Goal: Use online tool/utility: Utilize a website feature to perform a specific function

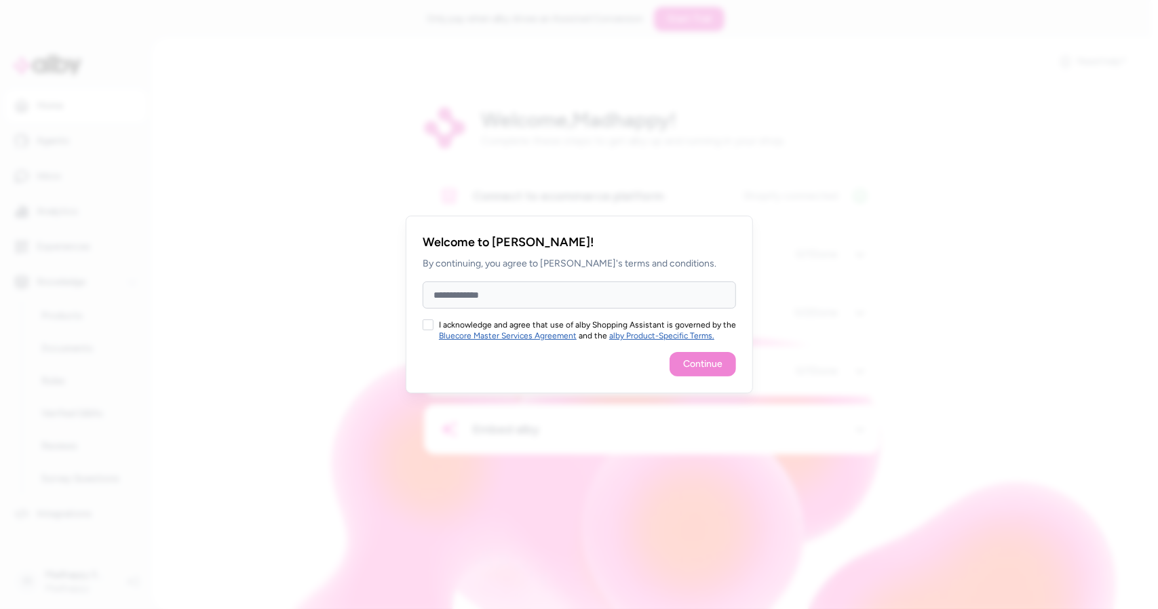
click at [704, 246] on h2 "Welcome to [PERSON_NAME]!" at bounding box center [579, 242] width 313 height 19
click at [527, 300] on input "Full Name" at bounding box center [579, 295] width 313 height 27
type input "**********"
click at [427, 326] on button "I acknowledge and agree that use of alby Shopping Assistant is governed by the …" at bounding box center [428, 325] width 11 height 11
click at [719, 368] on button "Continue" at bounding box center [703, 364] width 66 height 24
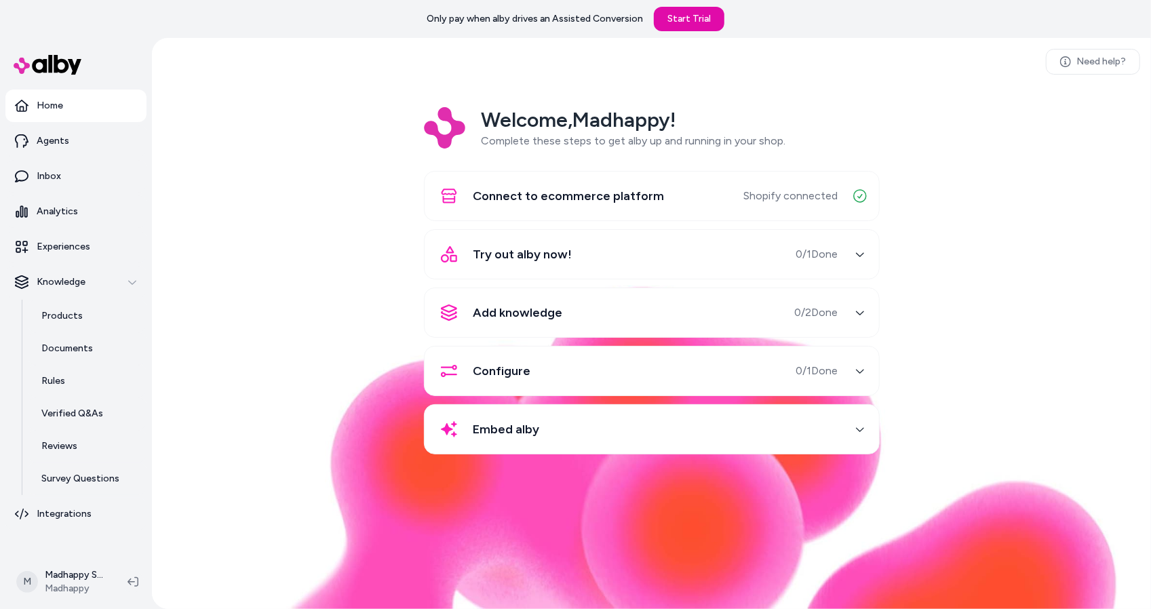
click at [773, 248] on div "Try out alby now! 0 / 1 Done" at bounding box center [636, 254] width 406 height 33
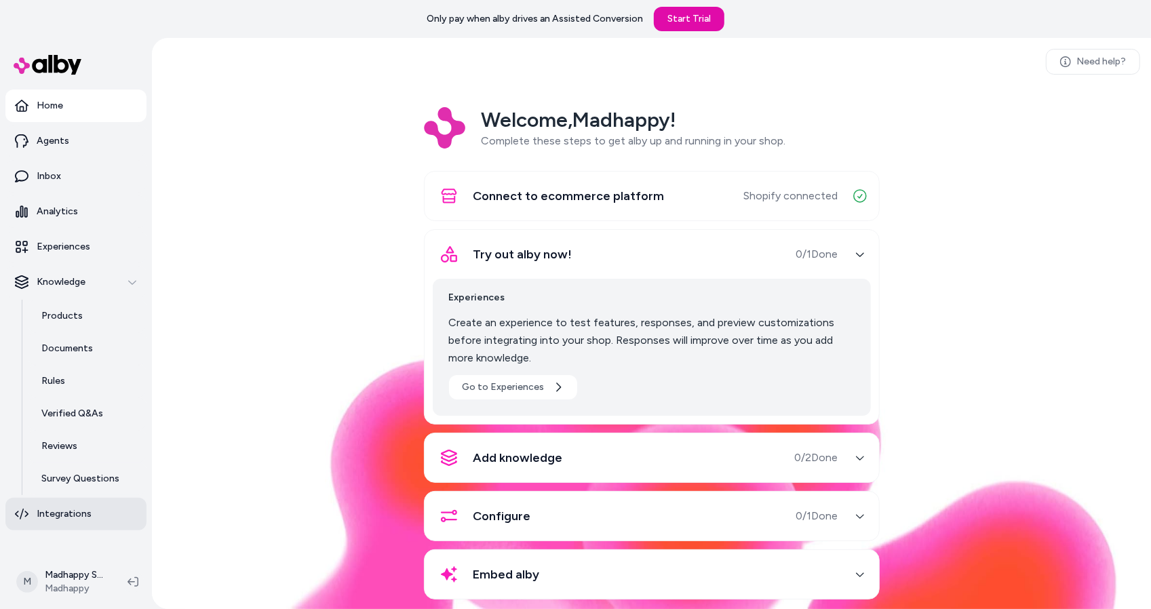
click at [28, 526] on link "Integrations" at bounding box center [75, 514] width 141 height 33
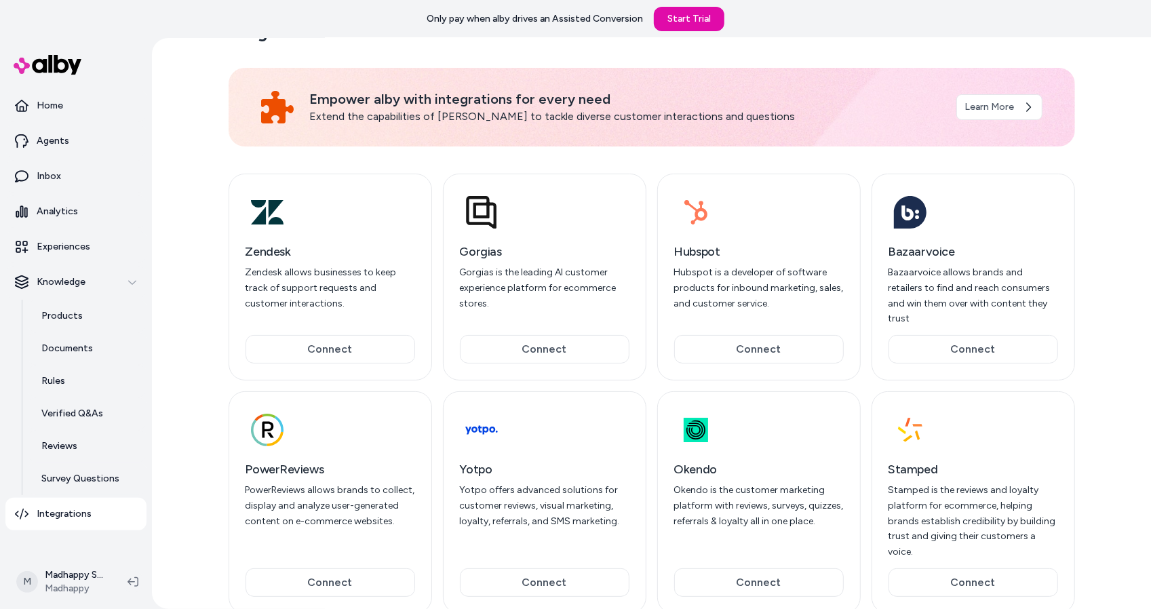
scroll to position [31, 0]
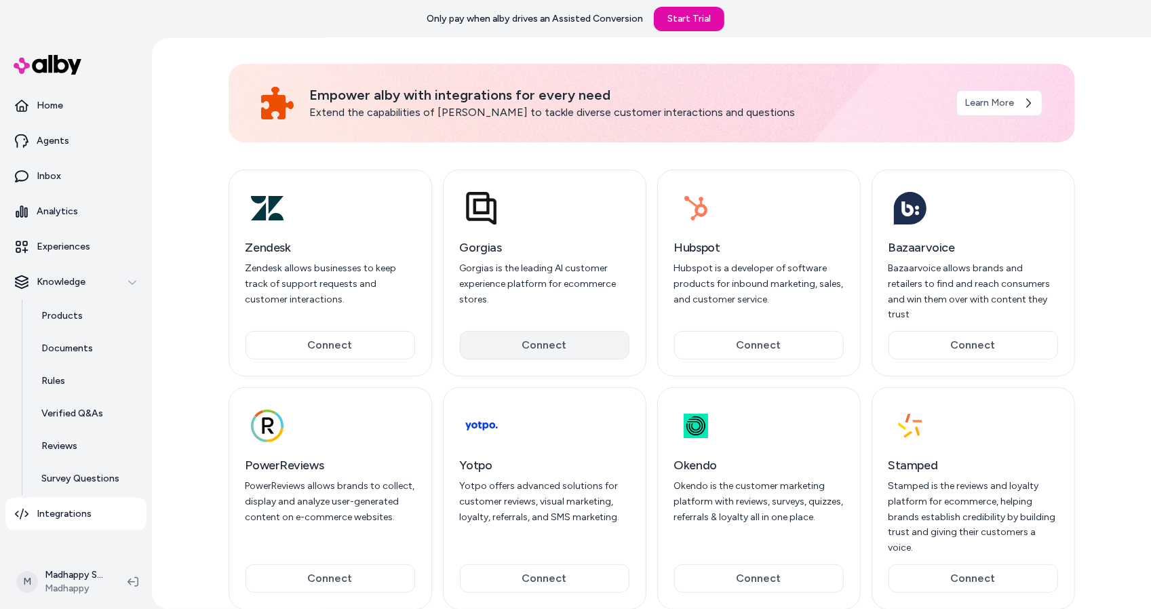
click at [538, 331] on button "Connect" at bounding box center [545, 345] width 170 height 28
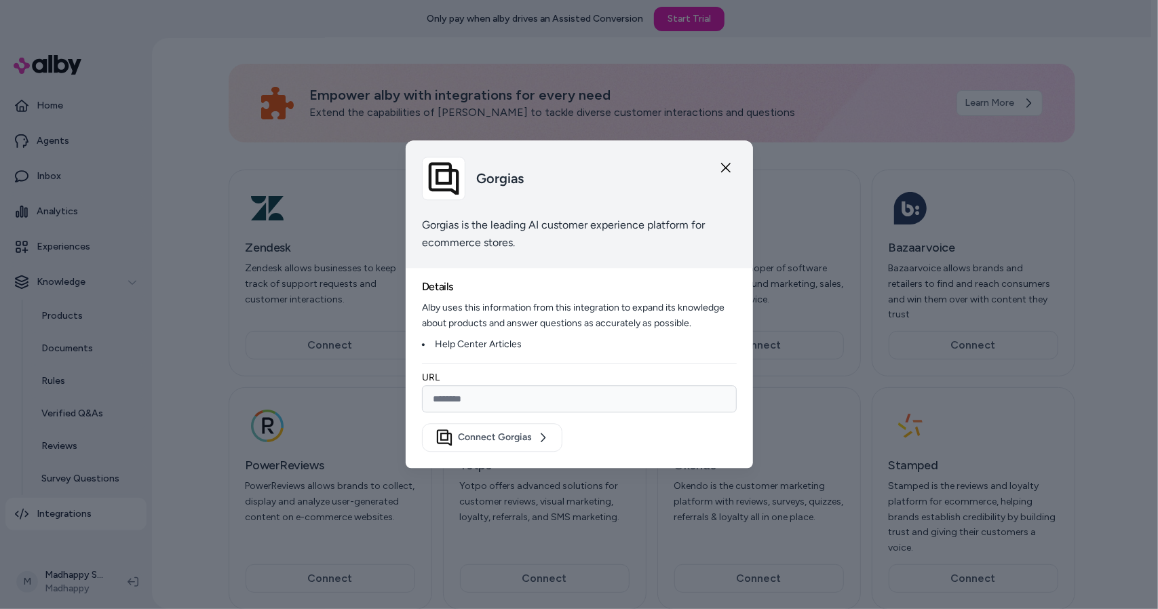
click at [515, 398] on input "url" at bounding box center [579, 399] width 315 height 27
type input "**********"
drag, startPoint x: 494, startPoint y: 402, endPoint x: 423, endPoint y: 394, distance: 71.0
click at [423, 394] on input "**********" at bounding box center [579, 399] width 315 height 27
click at [422, 424] on button "Connect Gorgias" at bounding box center [492, 438] width 140 height 28
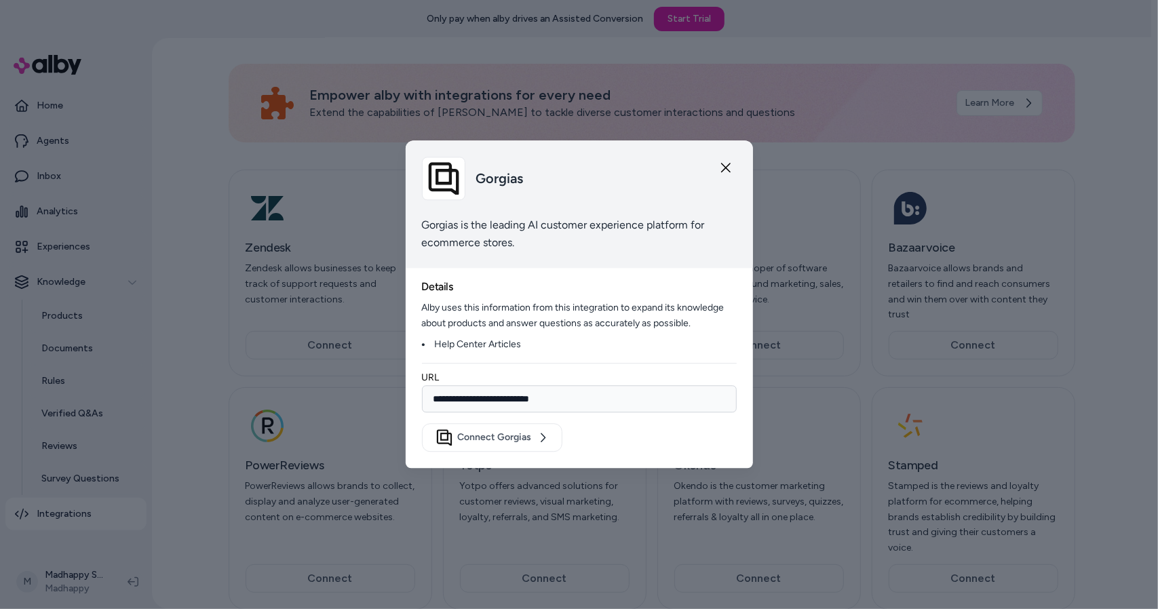
click at [596, 401] on input "**********" at bounding box center [579, 399] width 315 height 27
drag, startPoint x: 596, startPoint y: 401, endPoint x: 201, endPoint y: 406, distance: 394.9
click at [201, 406] on body "Only pay when alby drives an Assisted Conversion Start Trial Home Agents Inbox …" at bounding box center [575, 323] width 1151 height 647
type input "**********"
click at [529, 442] on button "Connect Gorgias" at bounding box center [492, 438] width 140 height 28
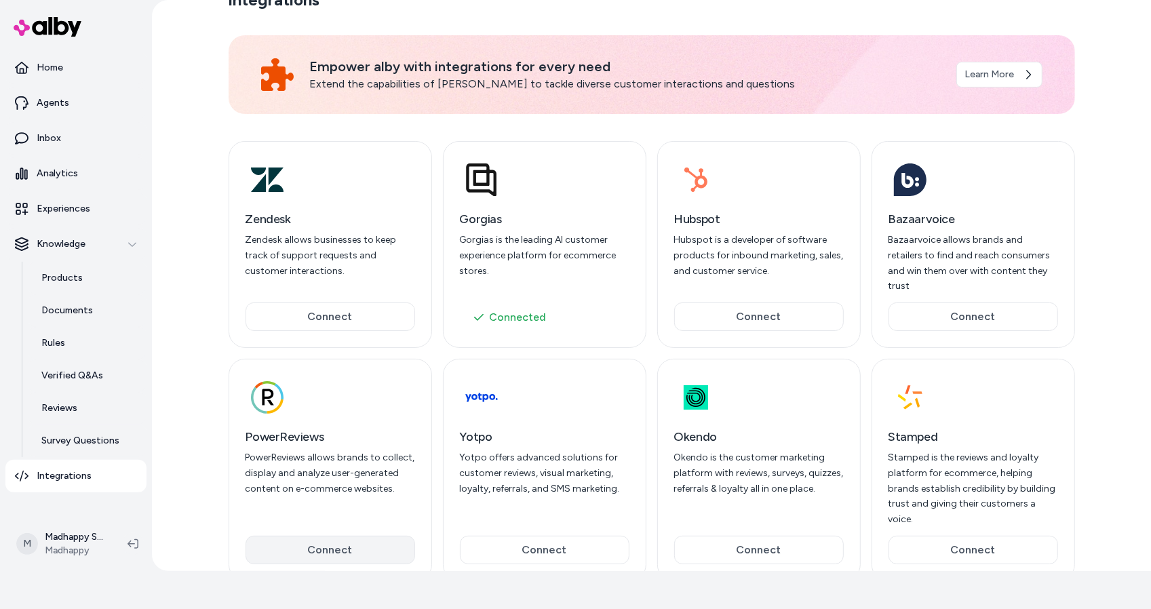
scroll to position [0, 0]
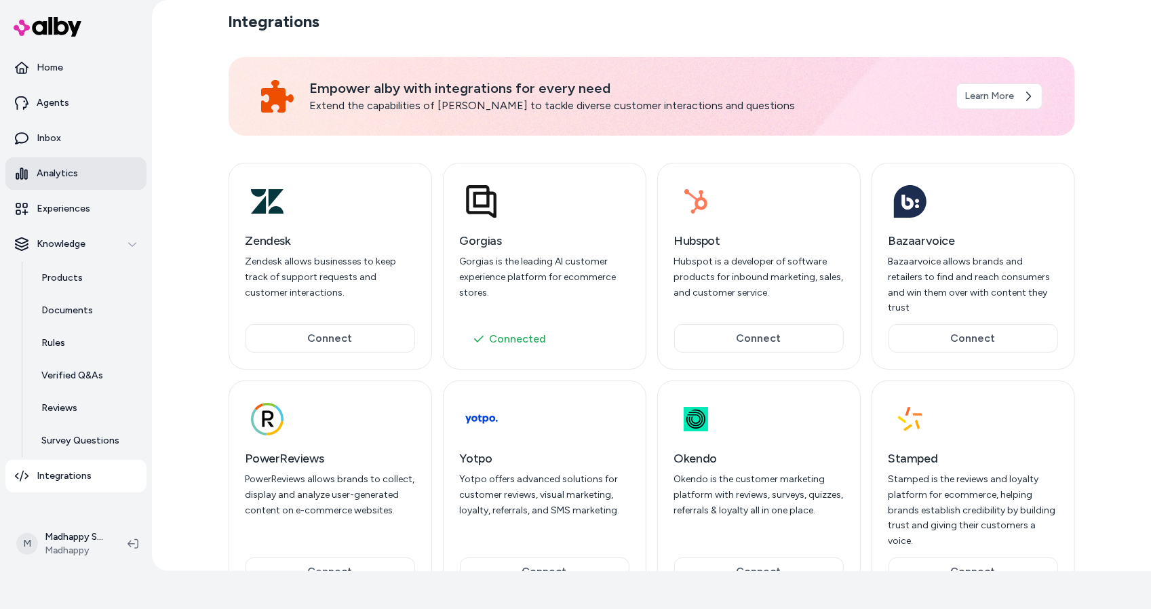
click at [61, 180] on p "Analytics" at bounding box center [57, 174] width 41 height 14
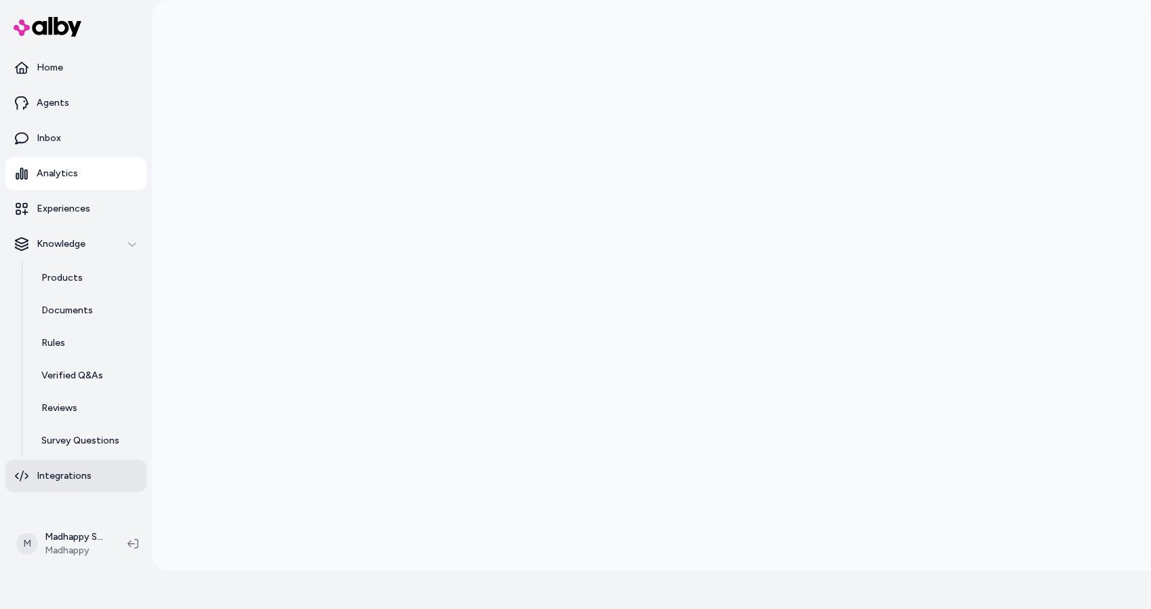
click at [98, 482] on link "Integrations" at bounding box center [75, 476] width 141 height 33
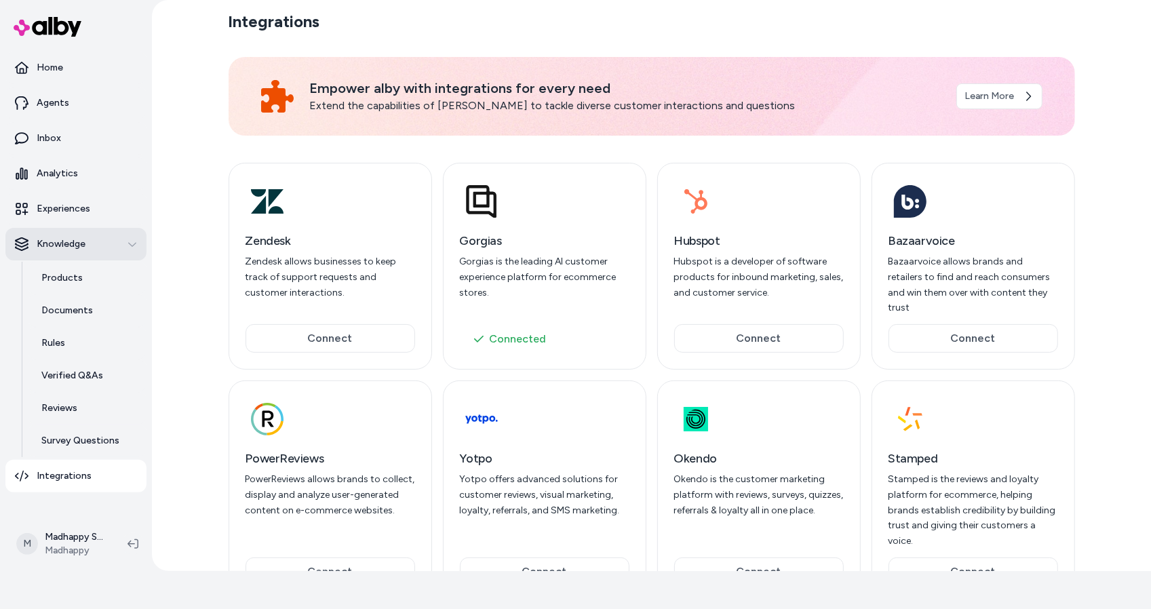
click at [93, 241] on div "Knowledge" at bounding box center [76, 244] width 122 height 14
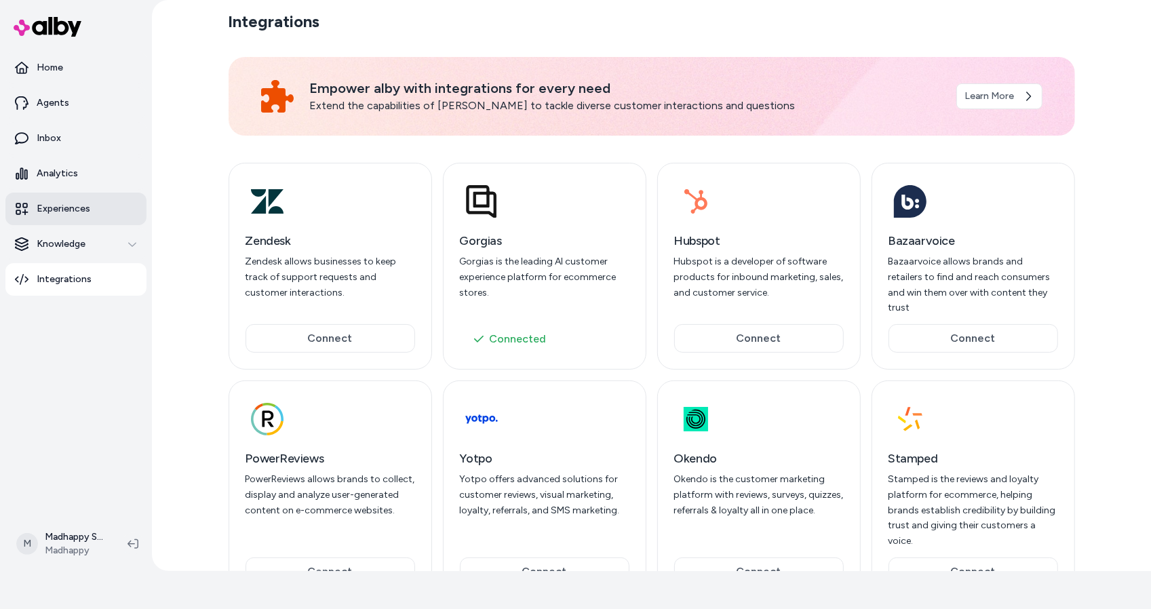
click at [95, 216] on link "Experiences" at bounding box center [75, 209] width 141 height 33
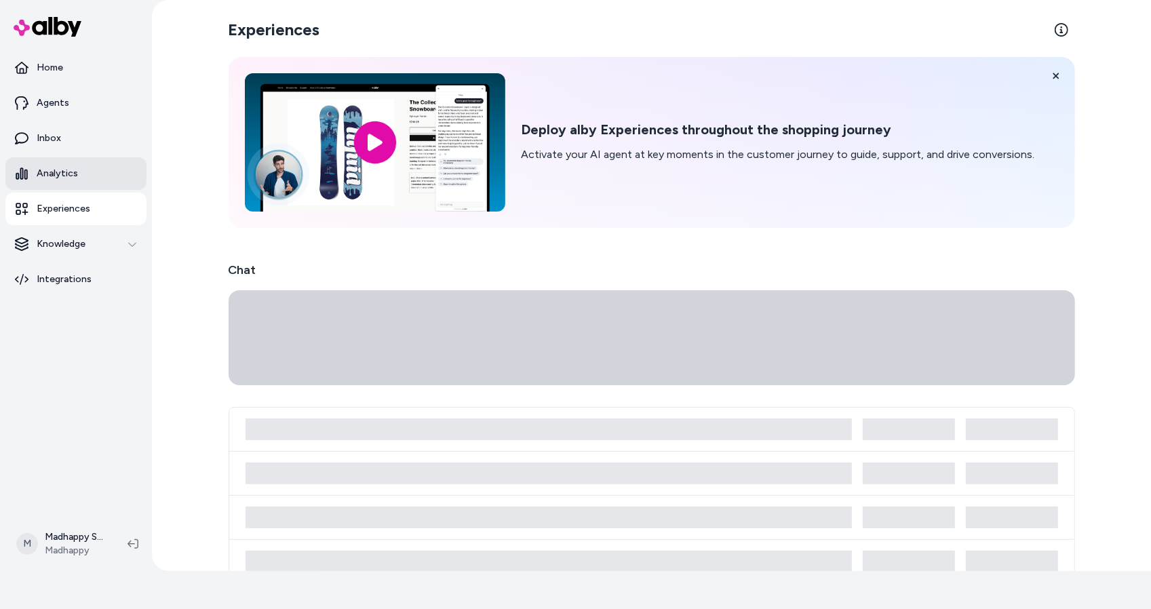
click at [93, 177] on link "Analytics" at bounding box center [75, 173] width 141 height 33
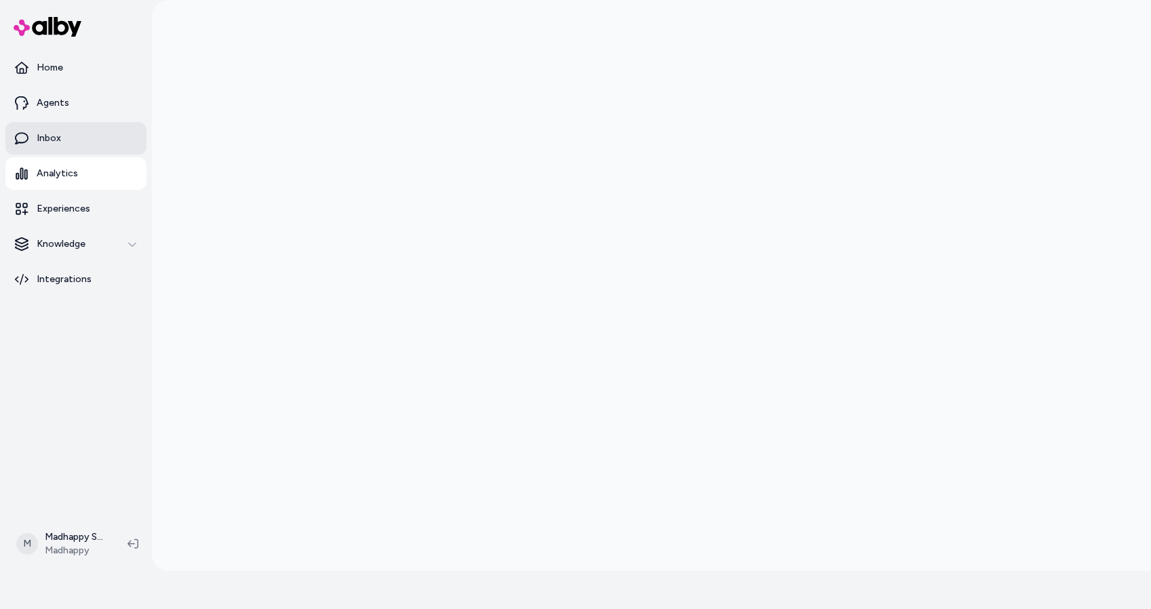
click at [84, 129] on link "Inbox" at bounding box center [75, 138] width 141 height 33
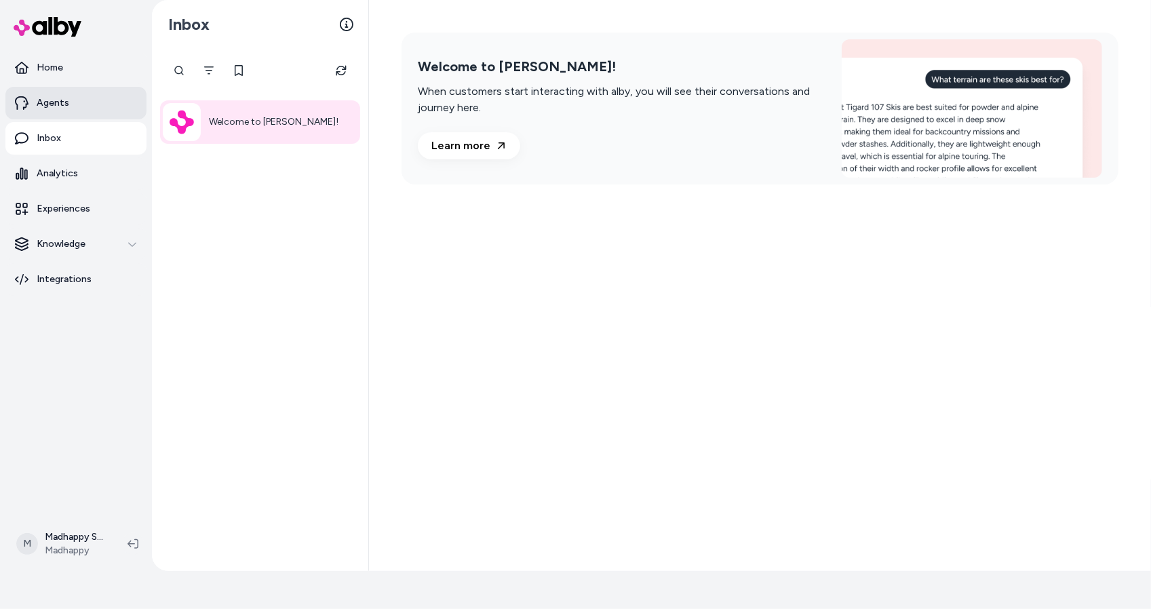
click at [90, 98] on link "Agents" at bounding box center [75, 103] width 141 height 33
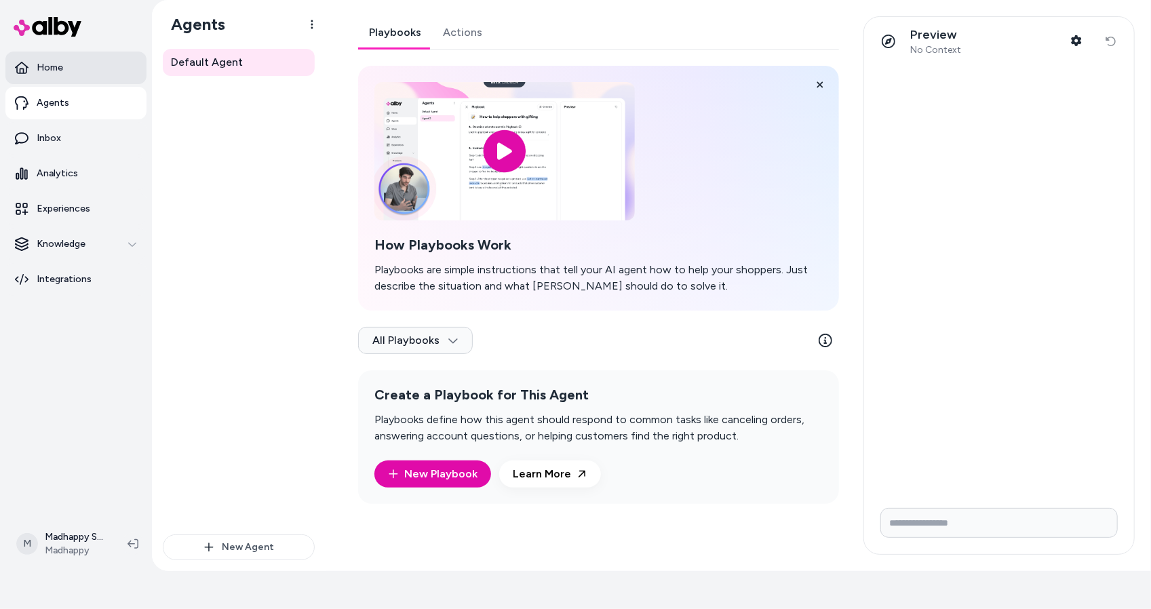
click at [90, 60] on link "Home" at bounding box center [75, 68] width 141 height 33
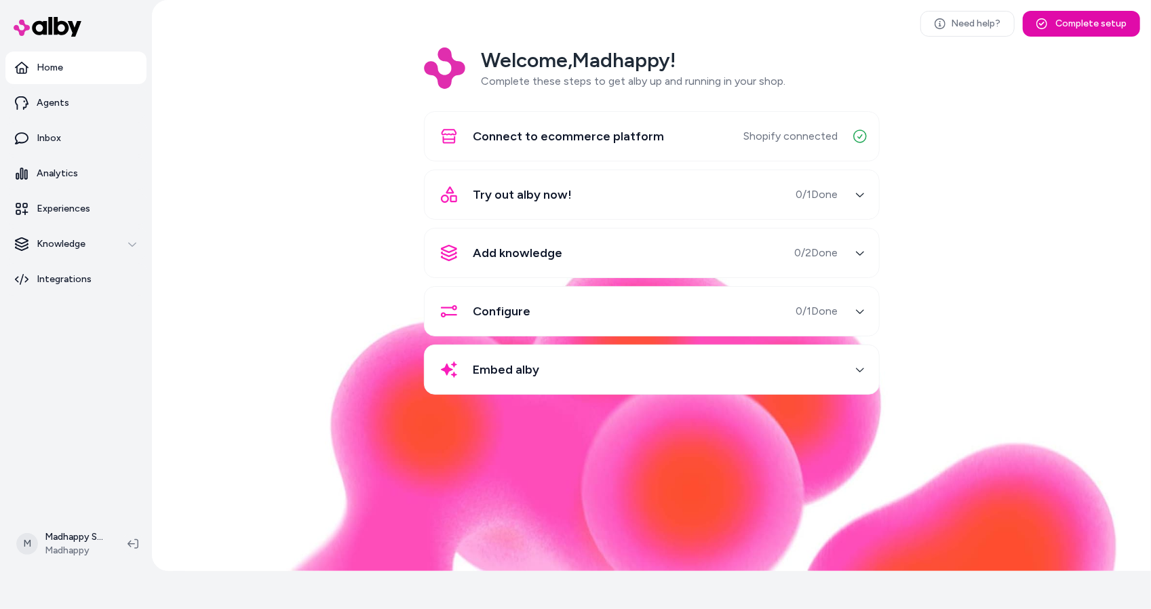
click at [593, 187] on div "Try out alby now! 0 / 1 Done" at bounding box center [636, 194] width 406 height 33
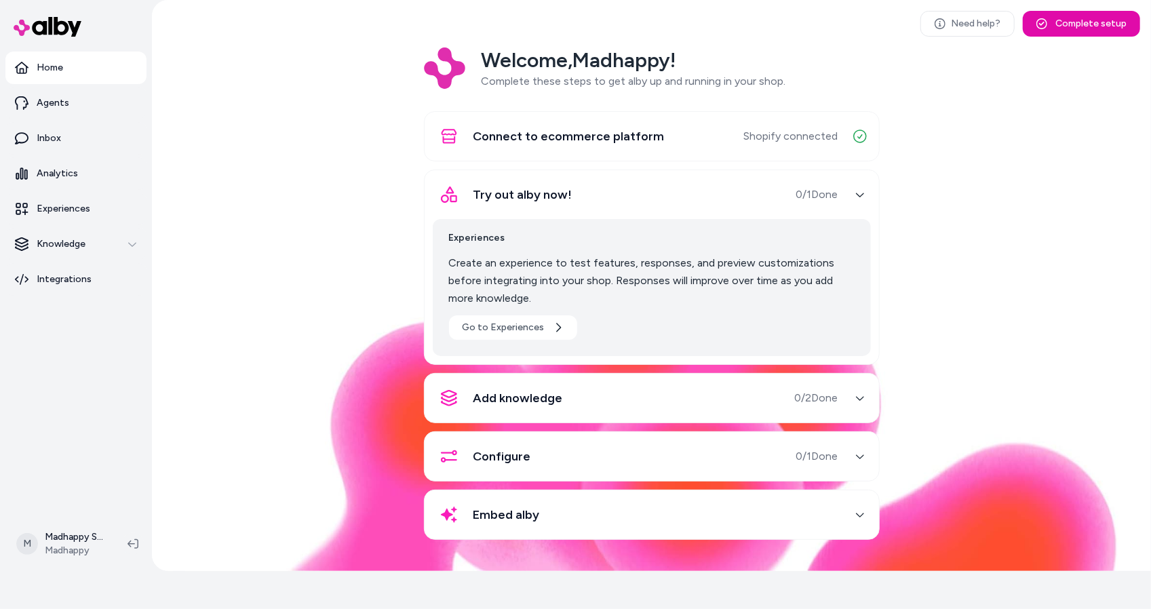
click at [593, 187] on div "Try out alby now! 0 / 1 Done" at bounding box center [636, 194] width 406 height 33
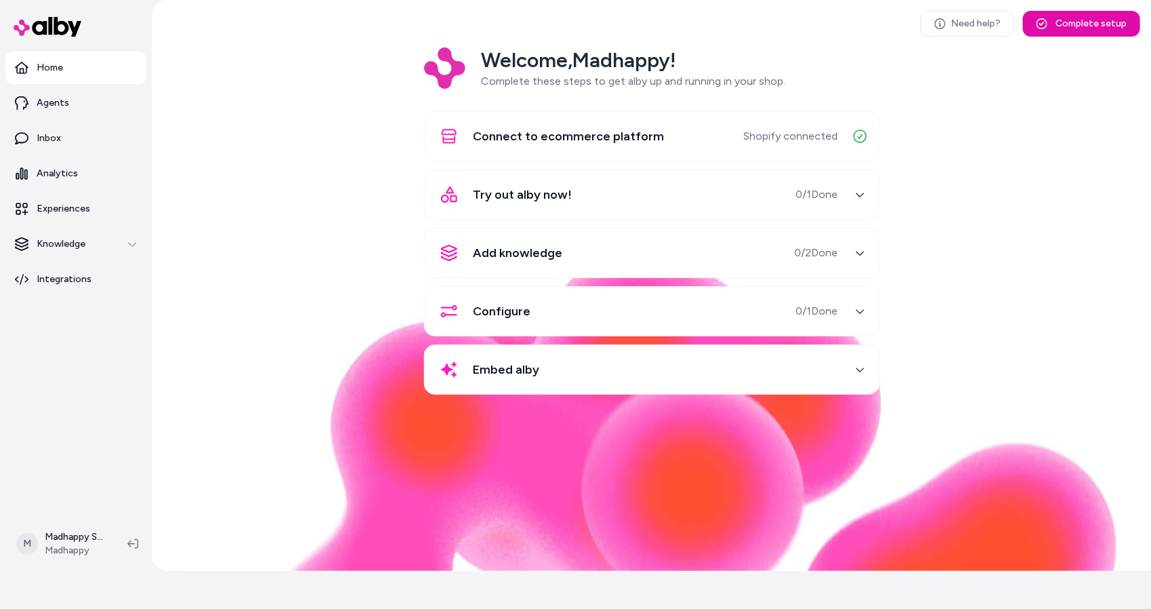
click at [593, 187] on div "Try out alby now! 0 / 1 Done" at bounding box center [636, 194] width 406 height 33
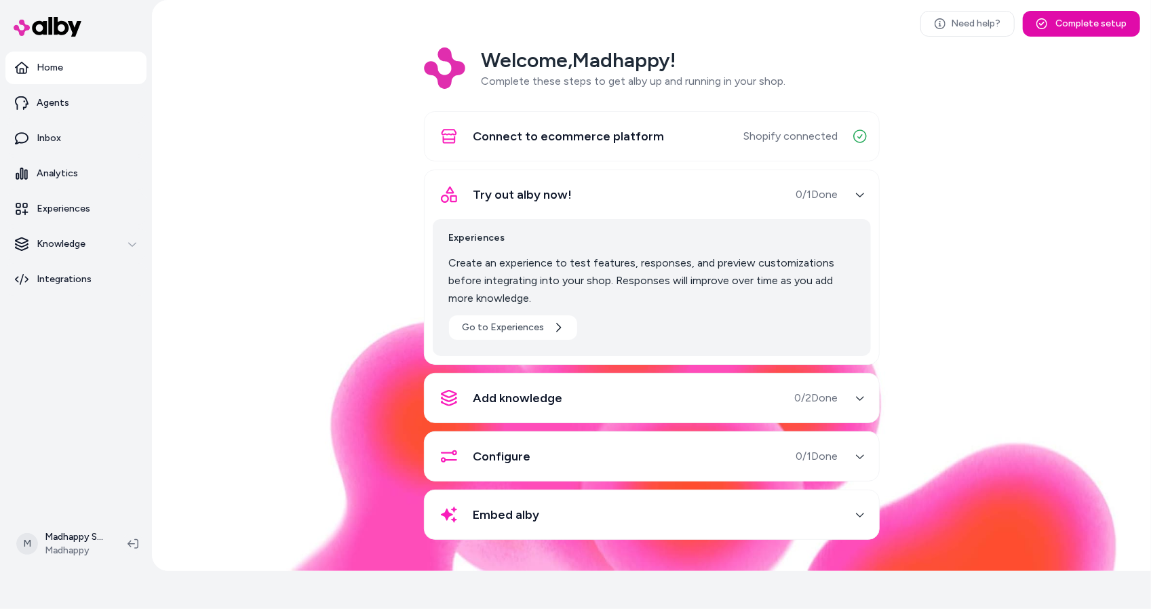
click at [558, 185] on span "Try out alby now!" at bounding box center [523, 194] width 99 height 19
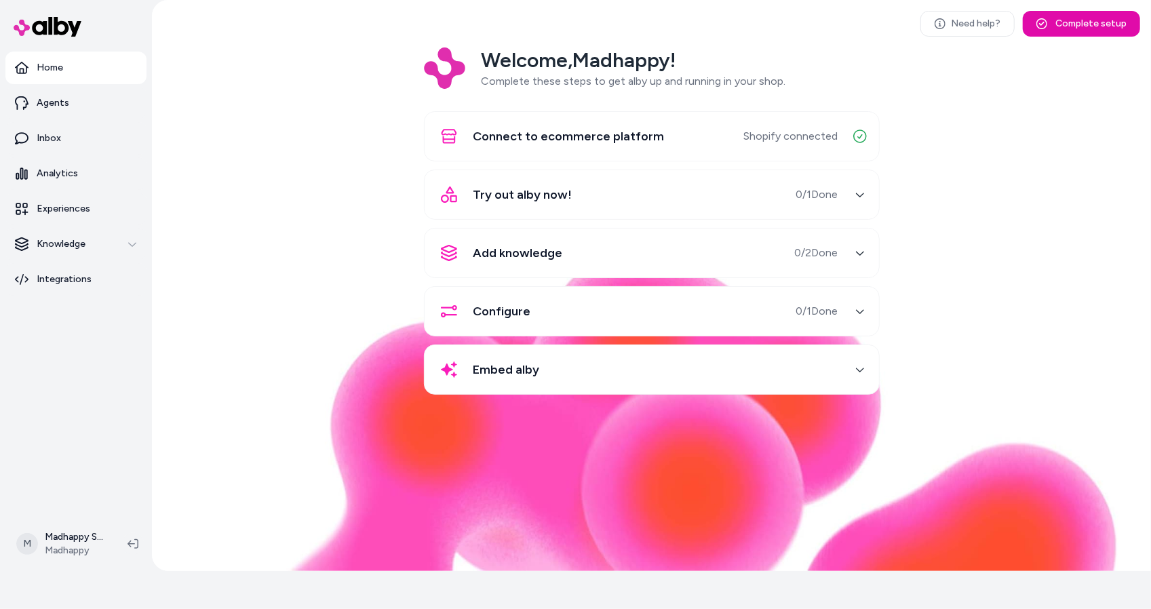
click at [558, 185] on span "Try out alby now!" at bounding box center [523, 194] width 99 height 19
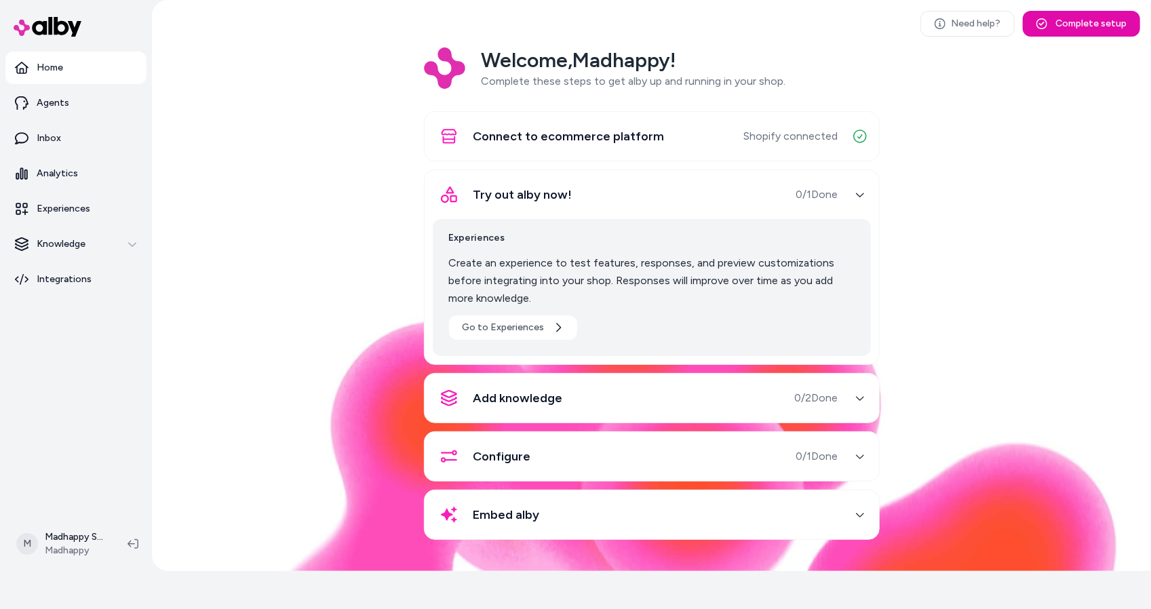
click at [558, 185] on span "Try out alby now!" at bounding box center [523, 194] width 99 height 19
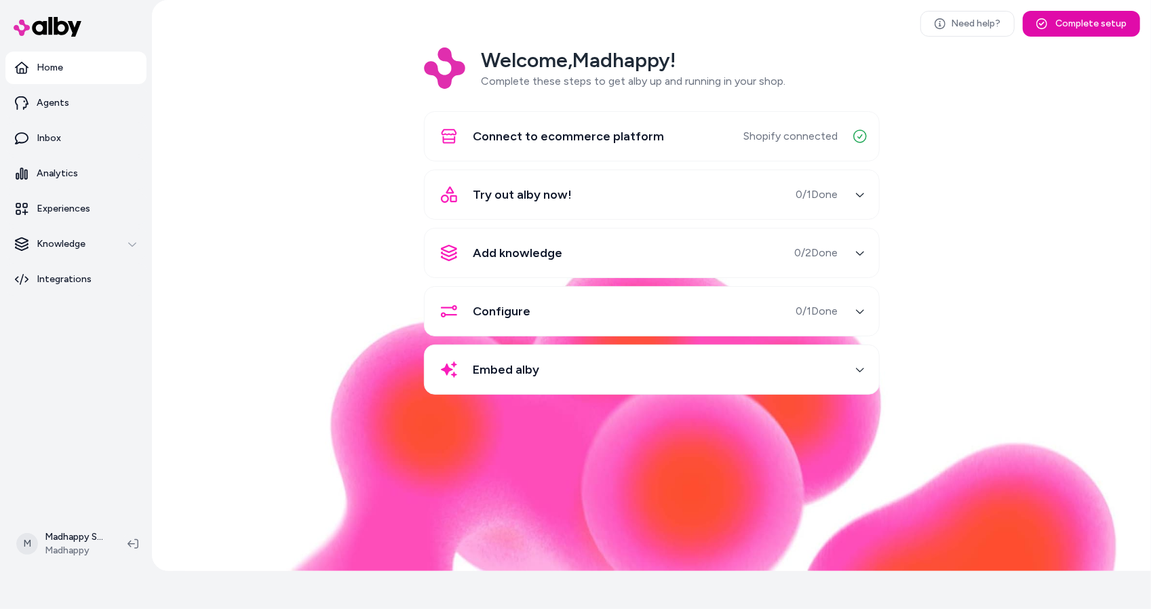
click at [597, 246] on div "Add knowledge 0 / 2 Done" at bounding box center [636, 253] width 406 height 33
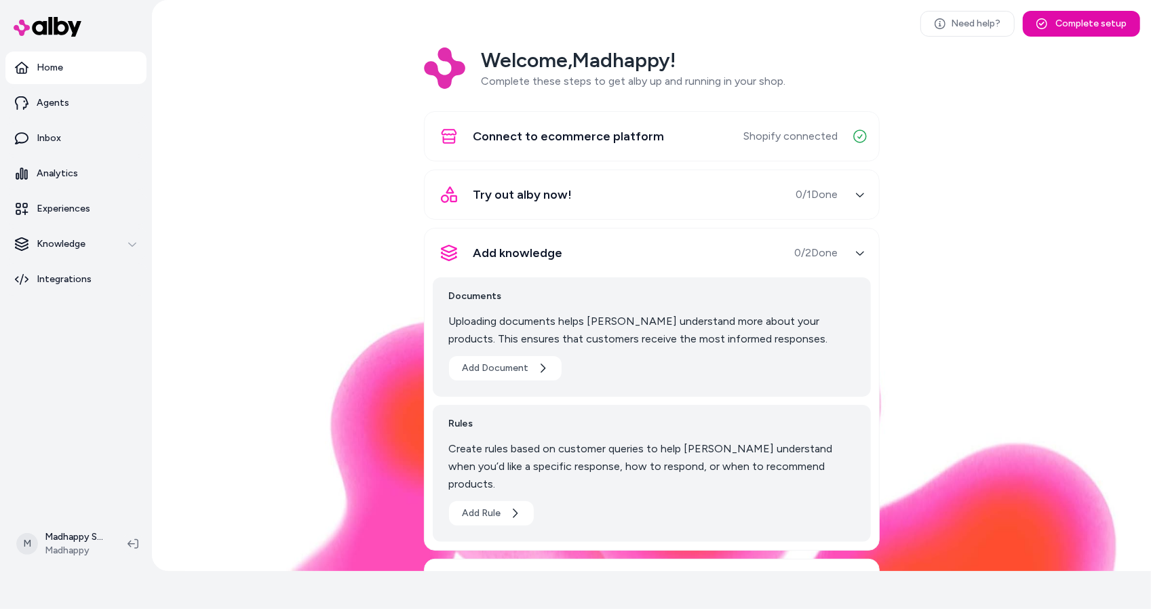
click at [597, 246] on div "Add knowledge 0 / 2 Done" at bounding box center [636, 253] width 406 height 33
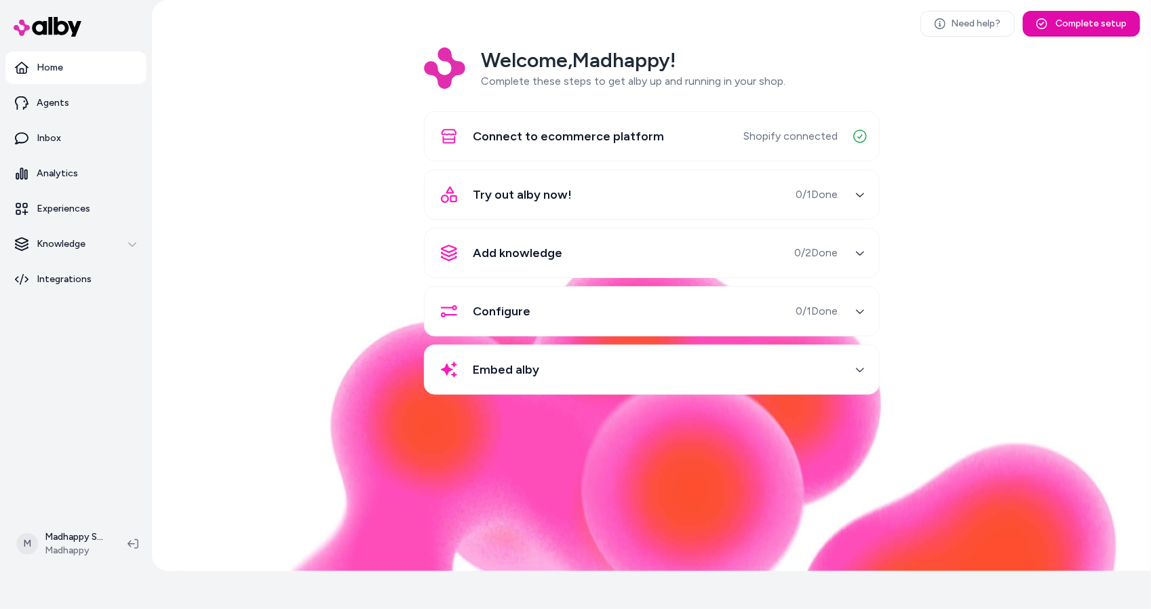
click at [589, 297] on div "Configure 0 / 1 Done" at bounding box center [636, 311] width 406 height 33
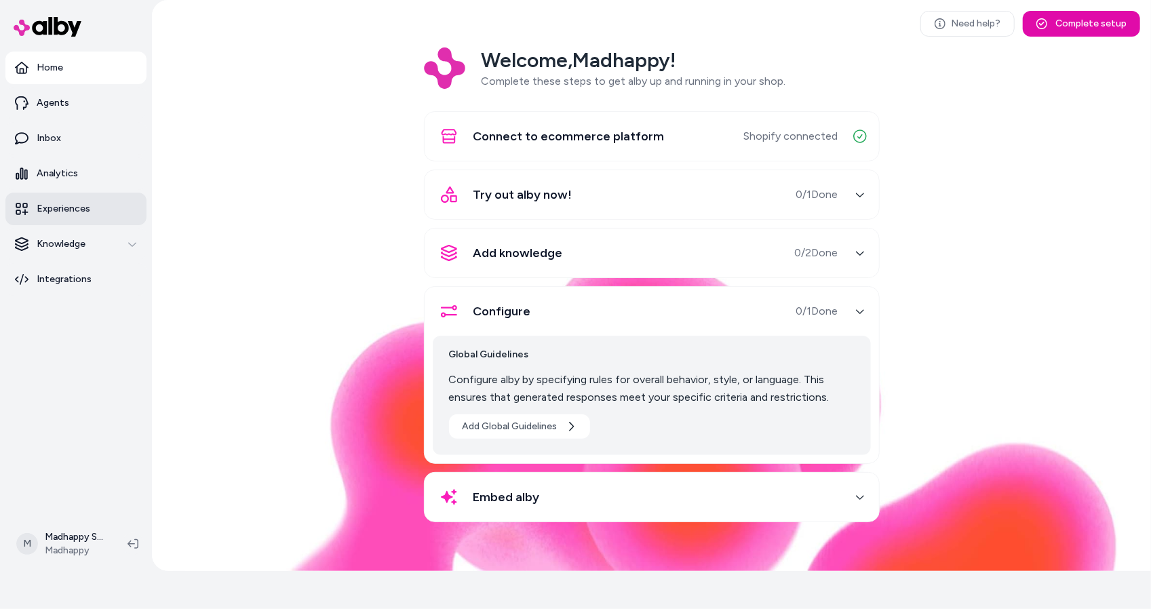
click at [17, 216] on link "Experiences" at bounding box center [75, 209] width 141 height 33
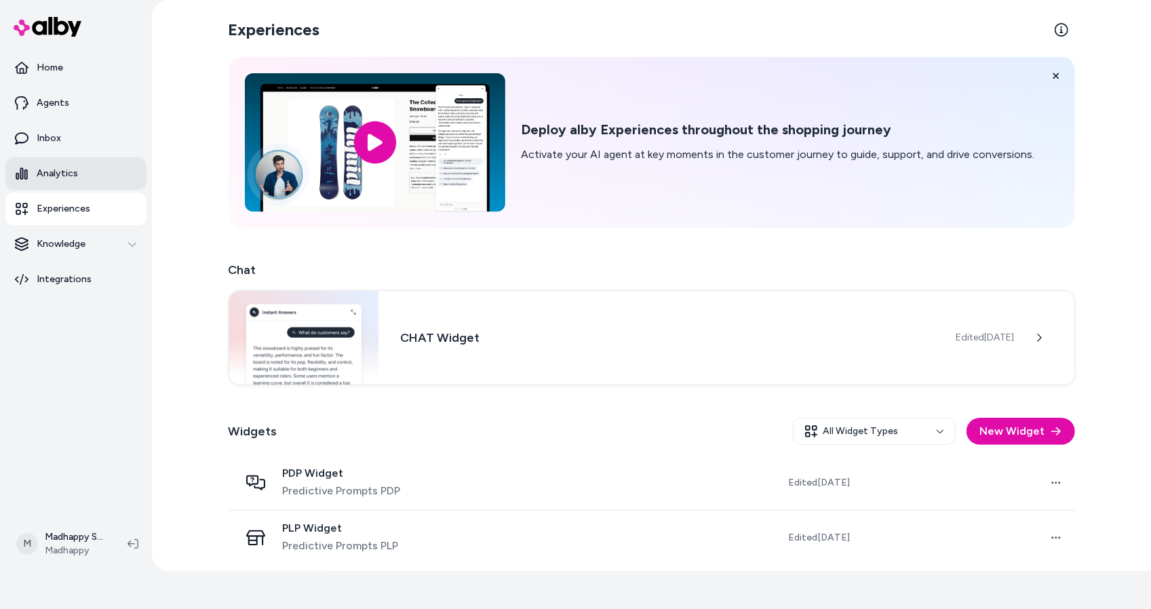
click at [62, 183] on link "Analytics" at bounding box center [75, 173] width 141 height 33
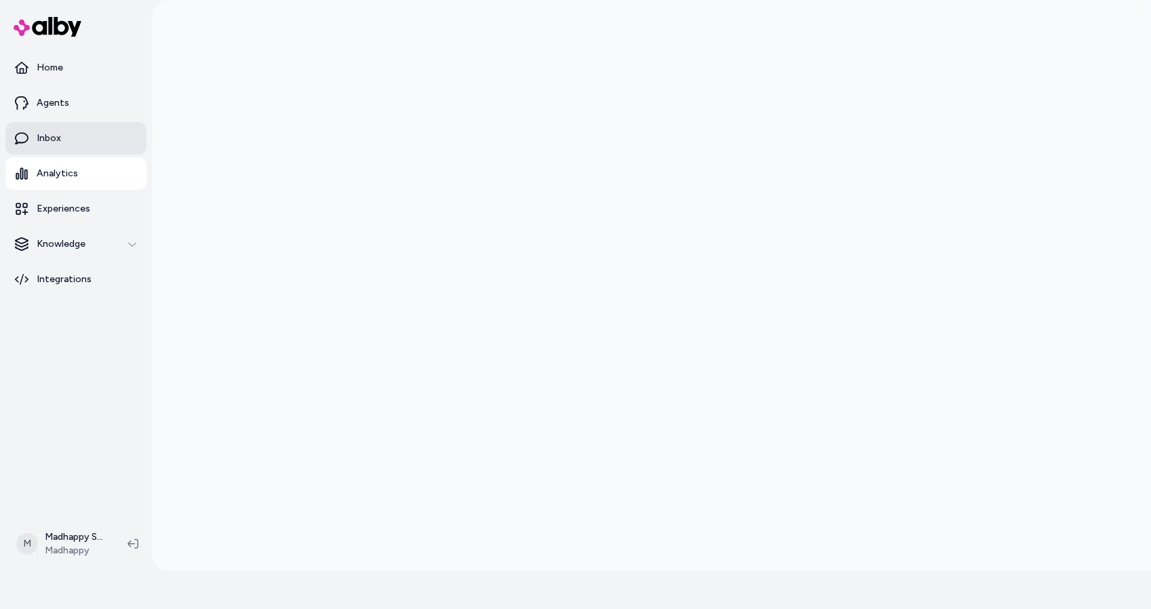
click at [65, 146] on link "Inbox" at bounding box center [75, 138] width 141 height 33
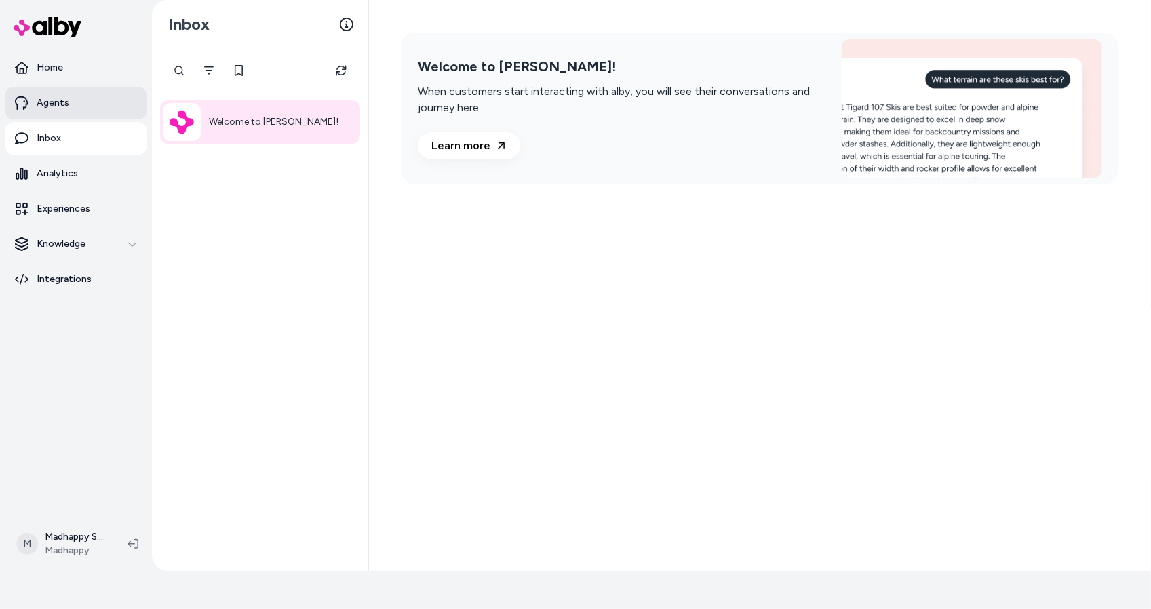
click at [53, 102] on p "Agents" at bounding box center [53, 103] width 33 height 14
click at [50, 64] on p "Home" at bounding box center [50, 68] width 26 height 14
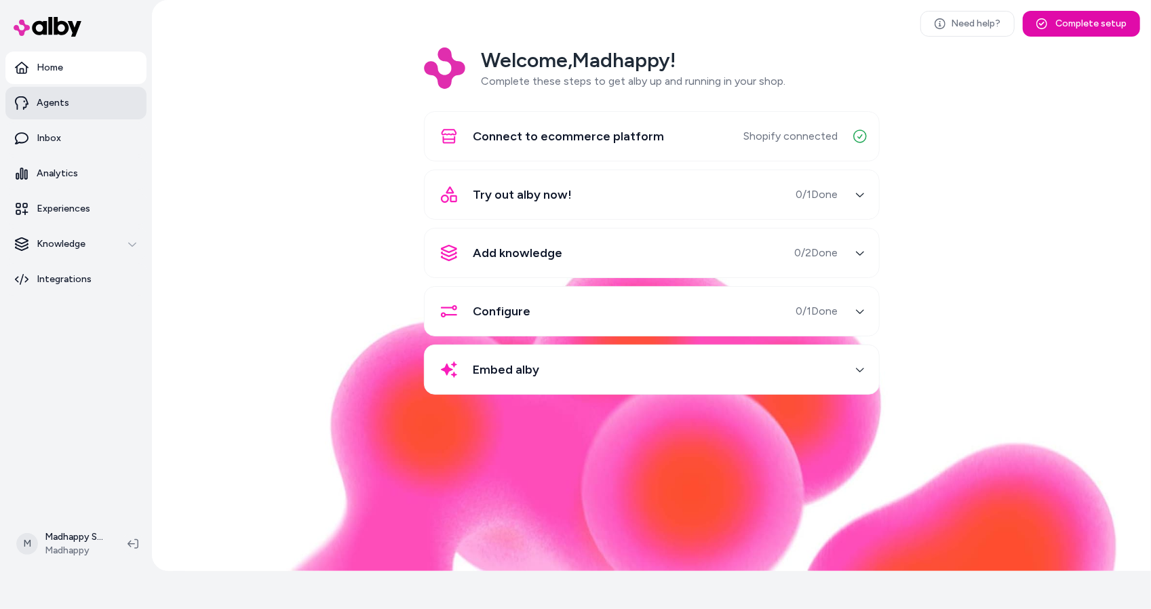
click at [69, 98] on link "Agents" at bounding box center [75, 103] width 141 height 33
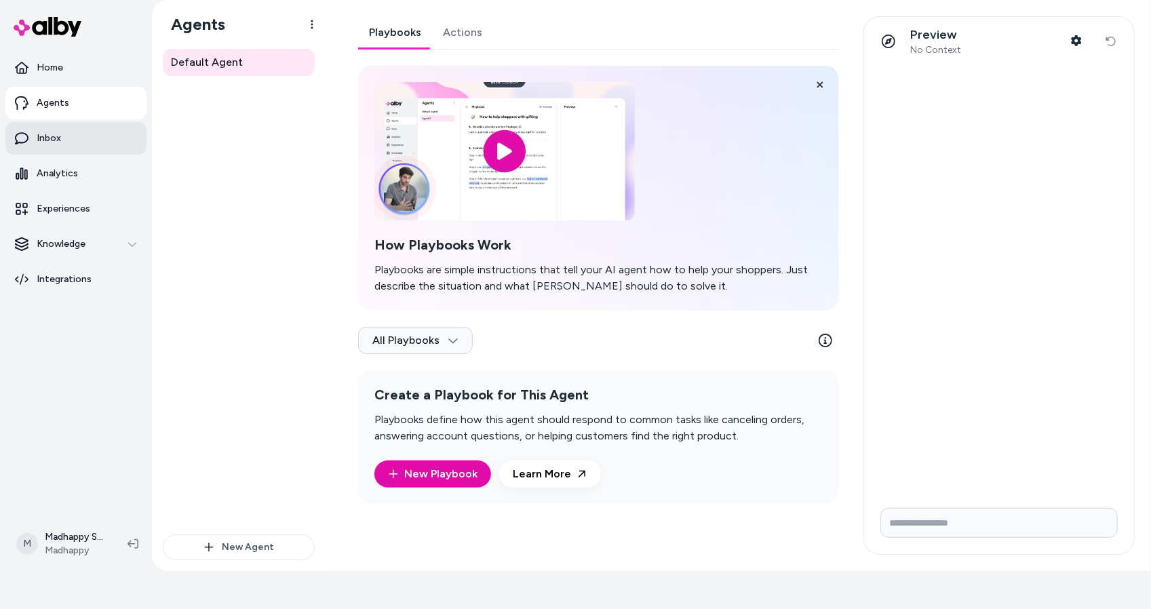
click at [71, 142] on link "Inbox" at bounding box center [75, 138] width 141 height 33
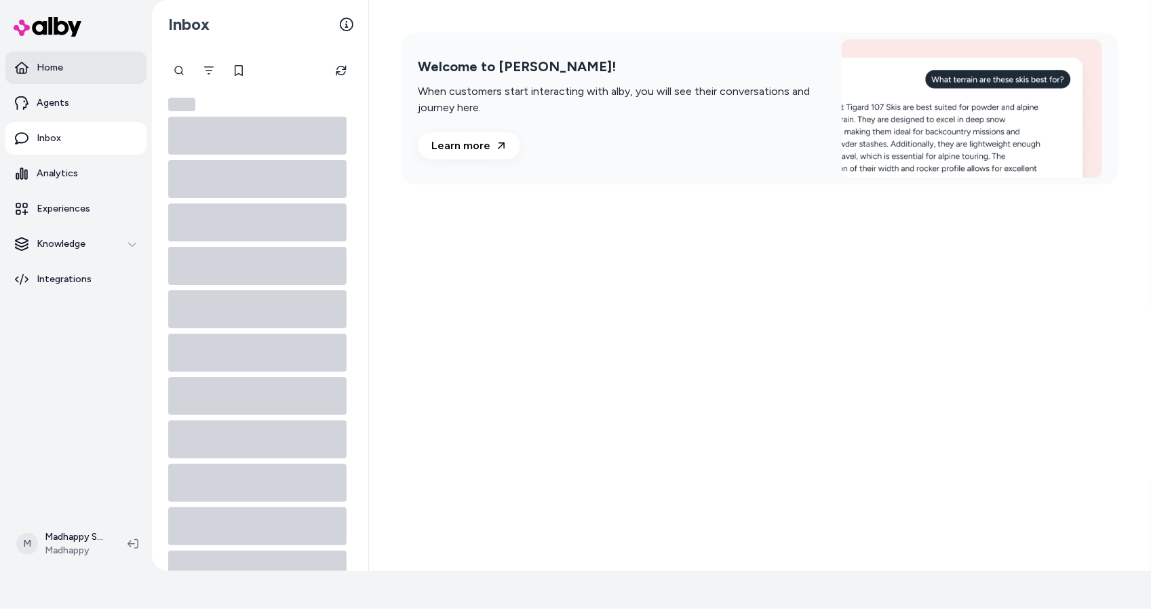
click at [71, 68] on link "Home" at bounding box center [75, 68] width 141 height 33
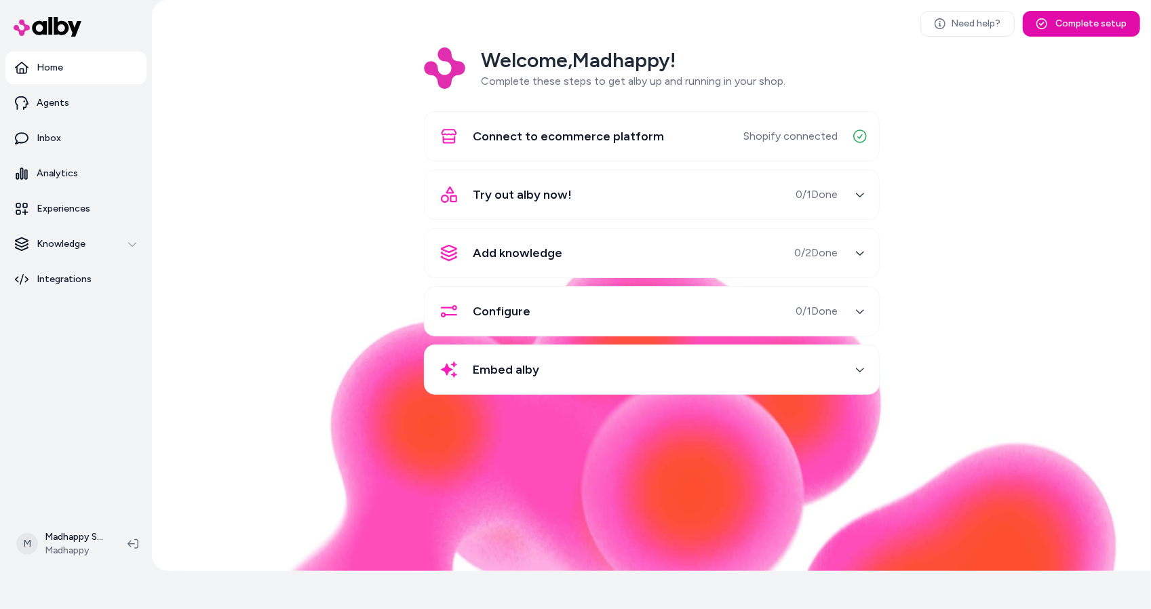
click at [759, 204] on div "Try out alby now! 0 / 1 Done" at bounding box center [636, 194] width 406 height 33
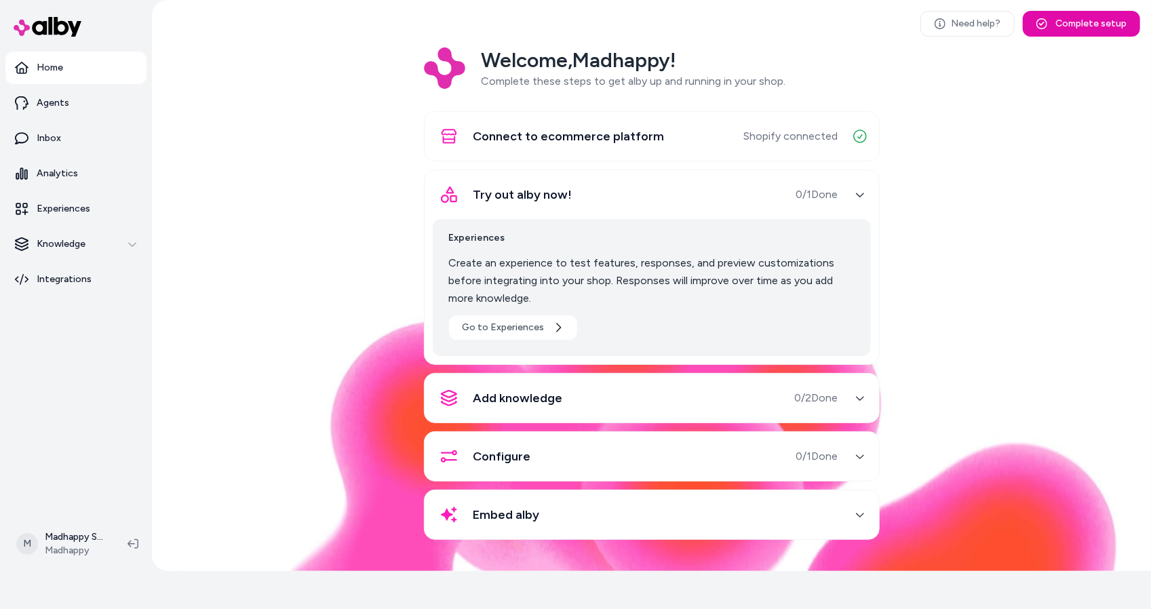
click at [527, 404] on span "Add knowledge" at bounding box center [519, 398] width 90 height 19
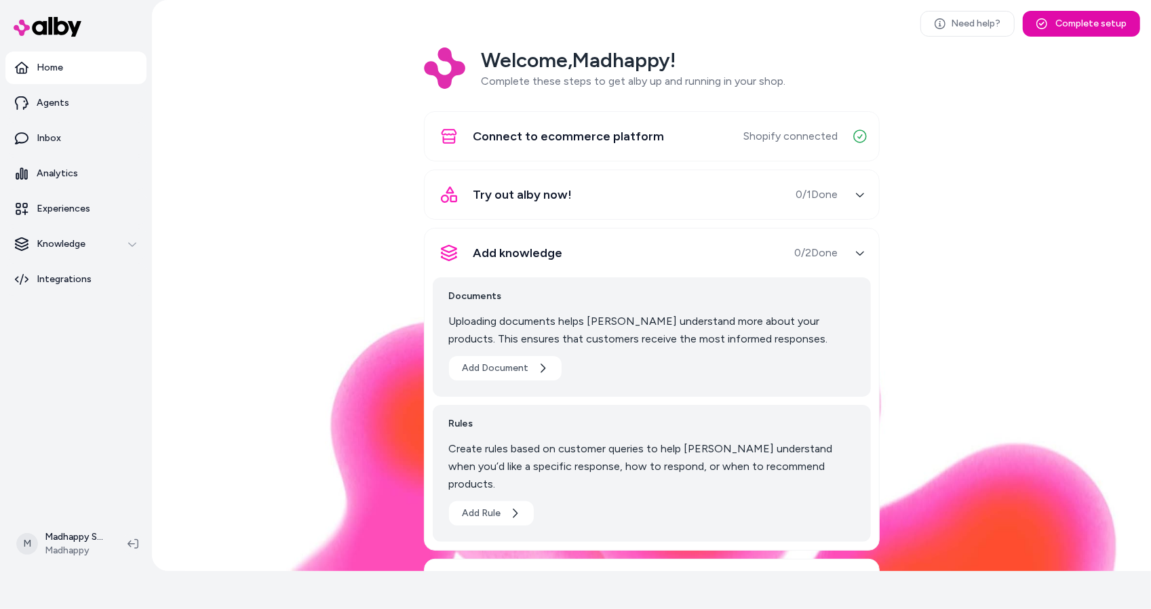
scroll to position [105, 0]
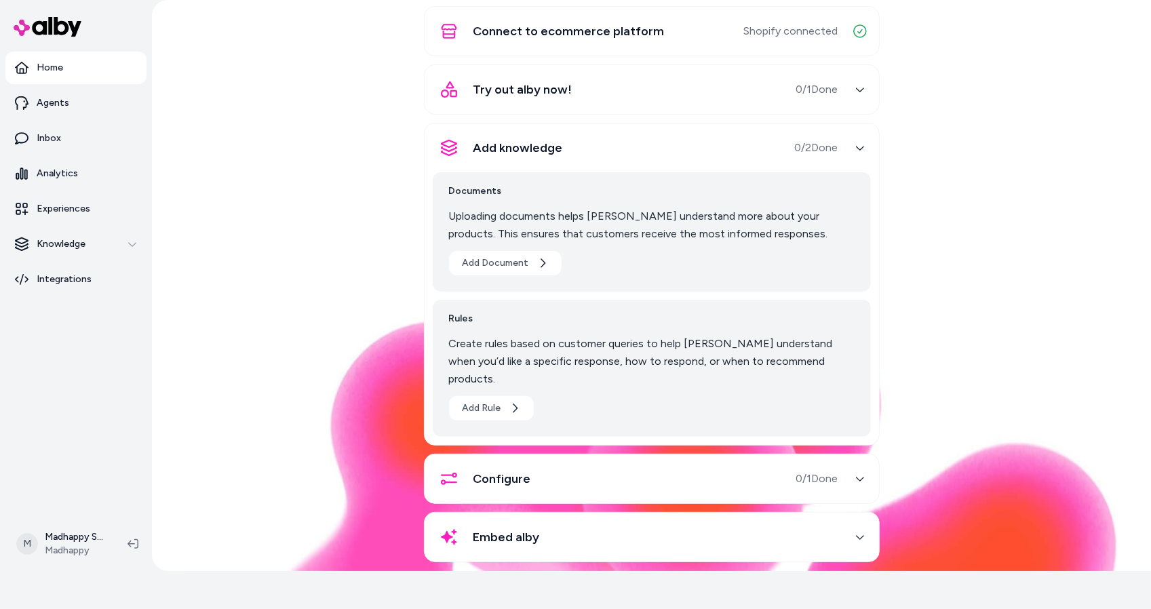
click at [581, 463] on div "Configure 0 / 1 Done" at bounding box center [636, 479] width 406 height 33
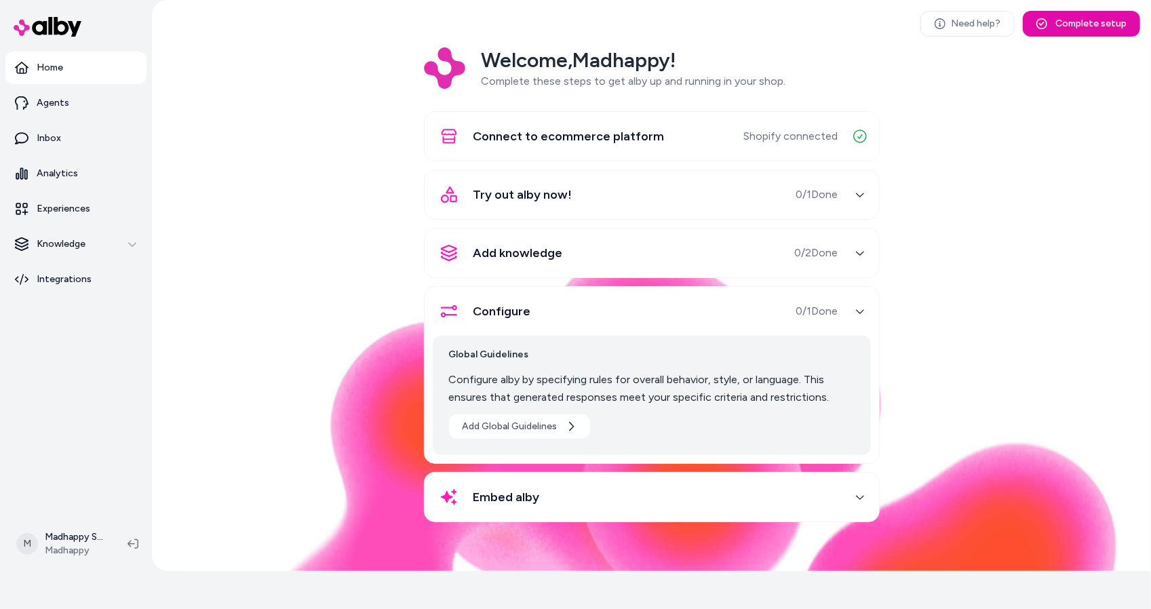
click at [578, 481] on div "Embed alby" at bounding box center [636, 497] width 406 height 33
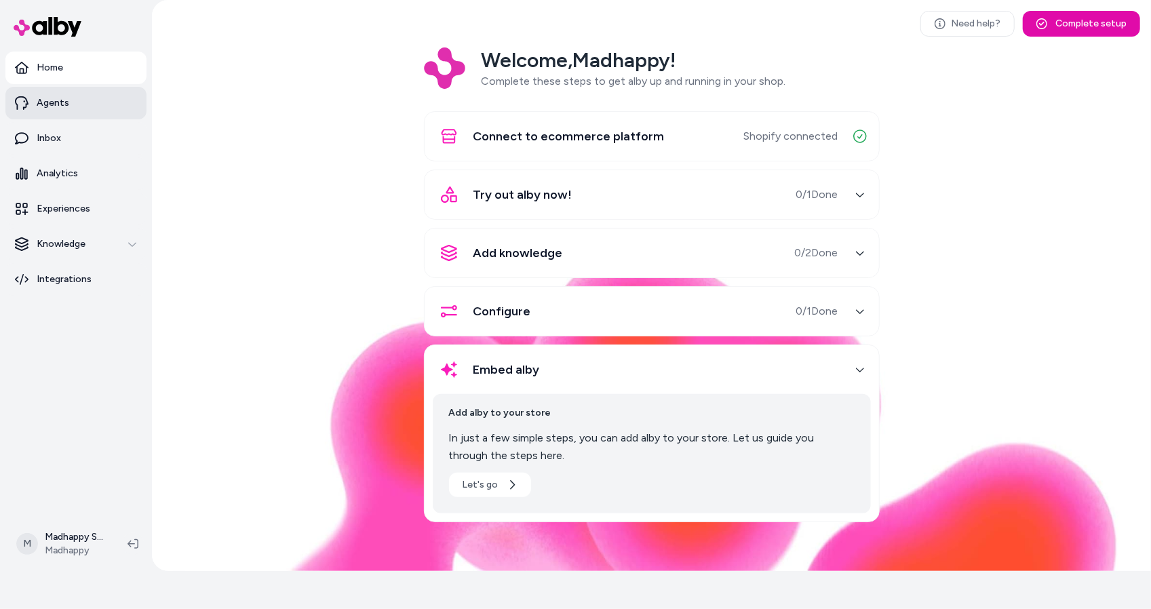
click at [58, 106] on p "Agents" at bounding box center [53, 103] width 33 height 14
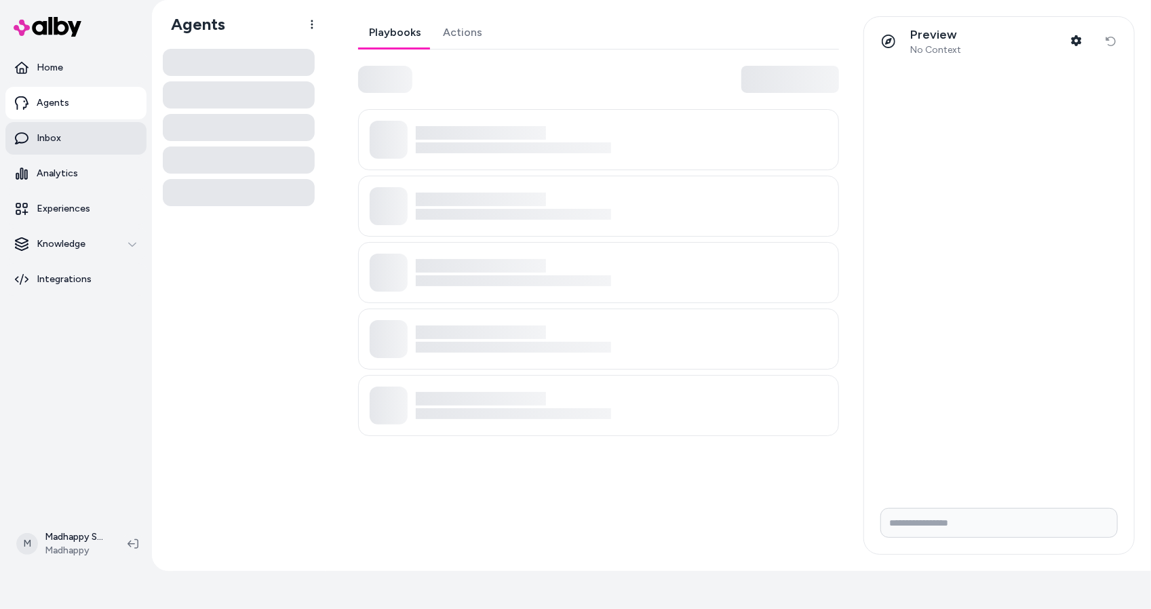
click at [73, 141] on link "Inbox" at bounding box center [75, 138] width 141 height 33
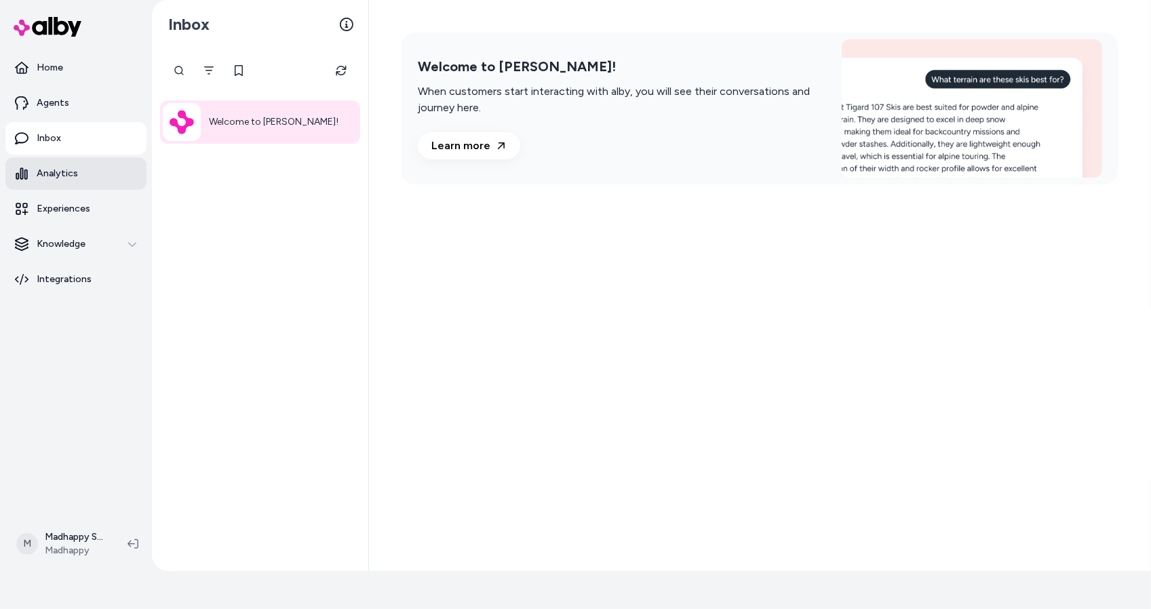
click at [101, 187] on link "Analytics" at bounding box center [75, 173] width 141 height 33
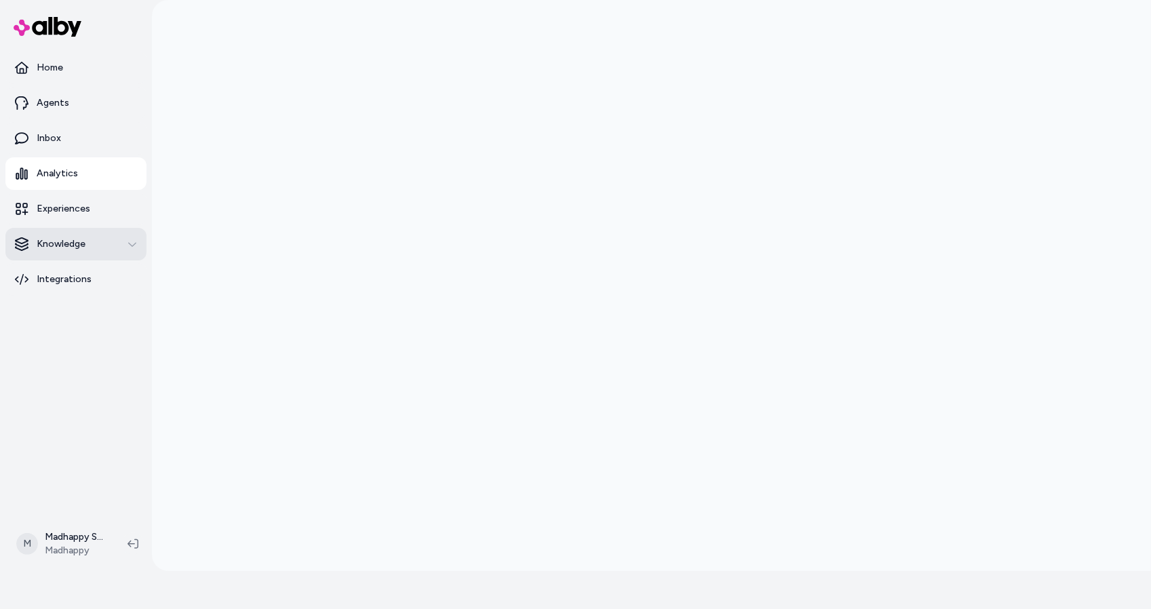
click at [86, 244] on div "Knowledge" at bounding box center [76, 244] width 122 height 14
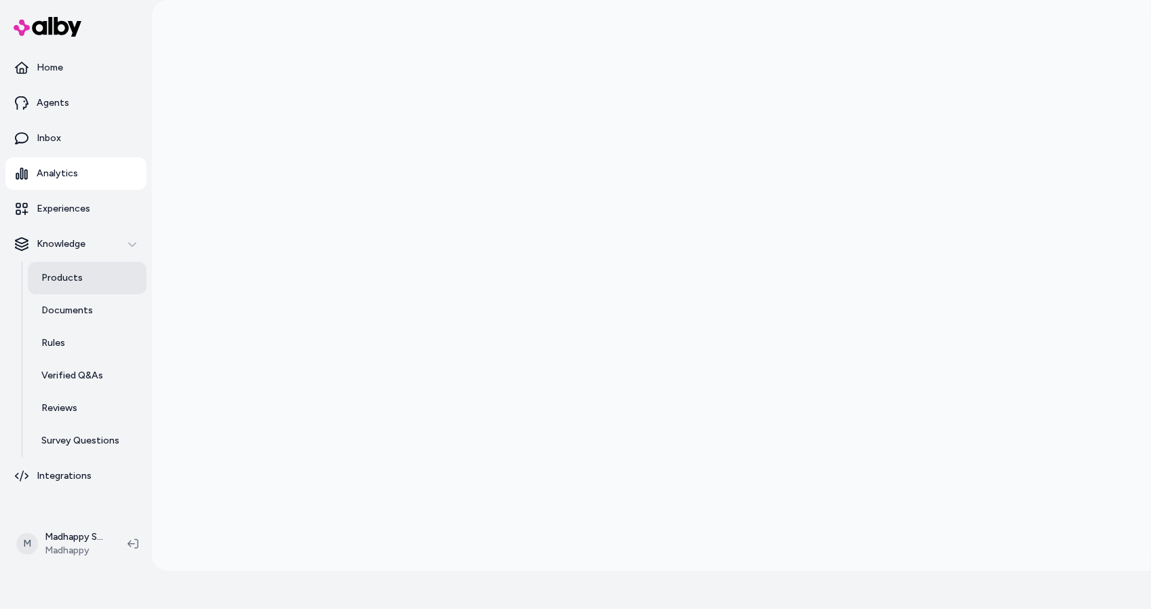
click at [85, 273] on link "Products" at bounding box center [87, 278] width 119 height 33
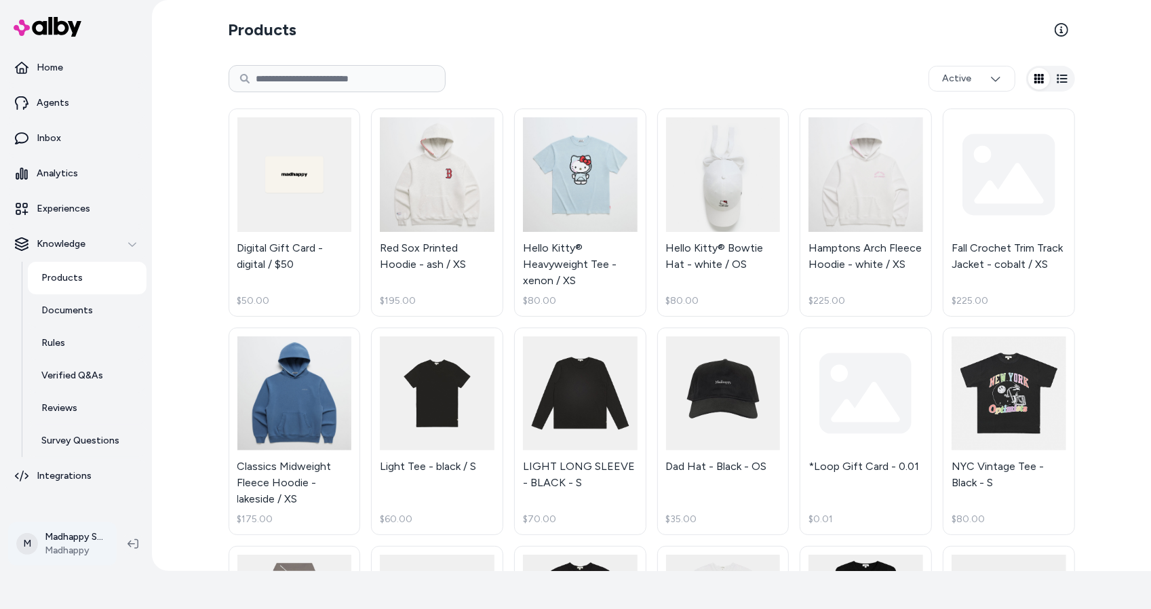
click at [82, 534] on html "Only pay when alby drives an Assisted Conversion Start Trial Home Agents Inbox …" at bounding box center [575, 285] width 1151 height 647
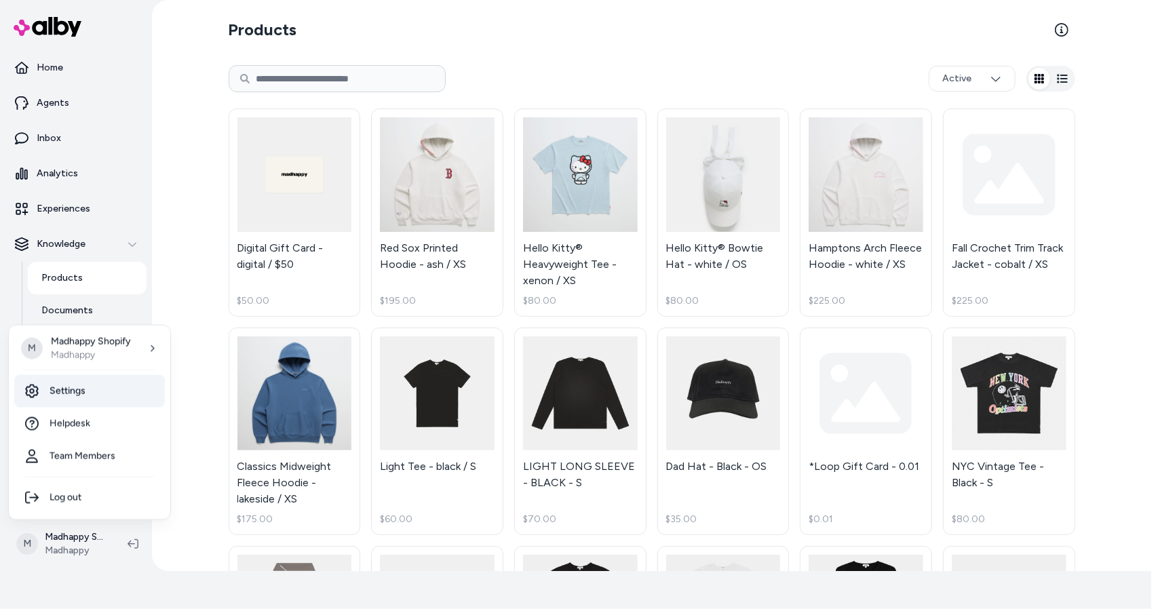
click at [77, 391] on link "Settings" at bounding box center [89, 391] width 151 height 33
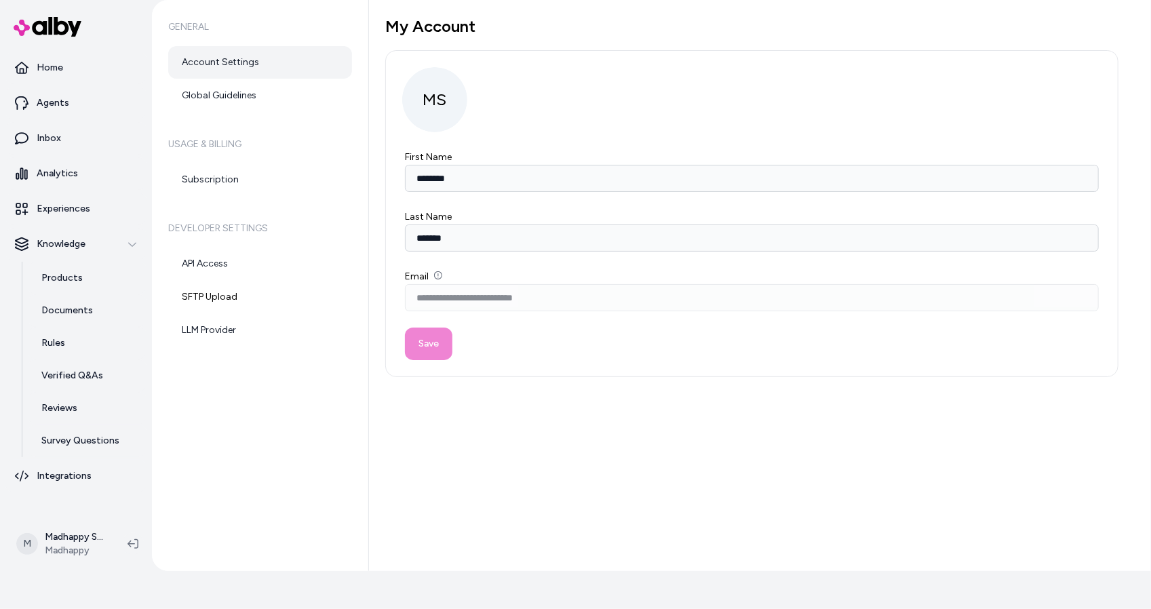
drag, startPoint x: 466, startPoint y: 240, endPoint x: 403, endPoint y: 235, distance: 63.2
click at [403, 235] on form "**********" at bounding box center [752, 255] width 700 height 212
click at [77, 72] on link "Home" at bounding box center [75, 68] width 141 height 33
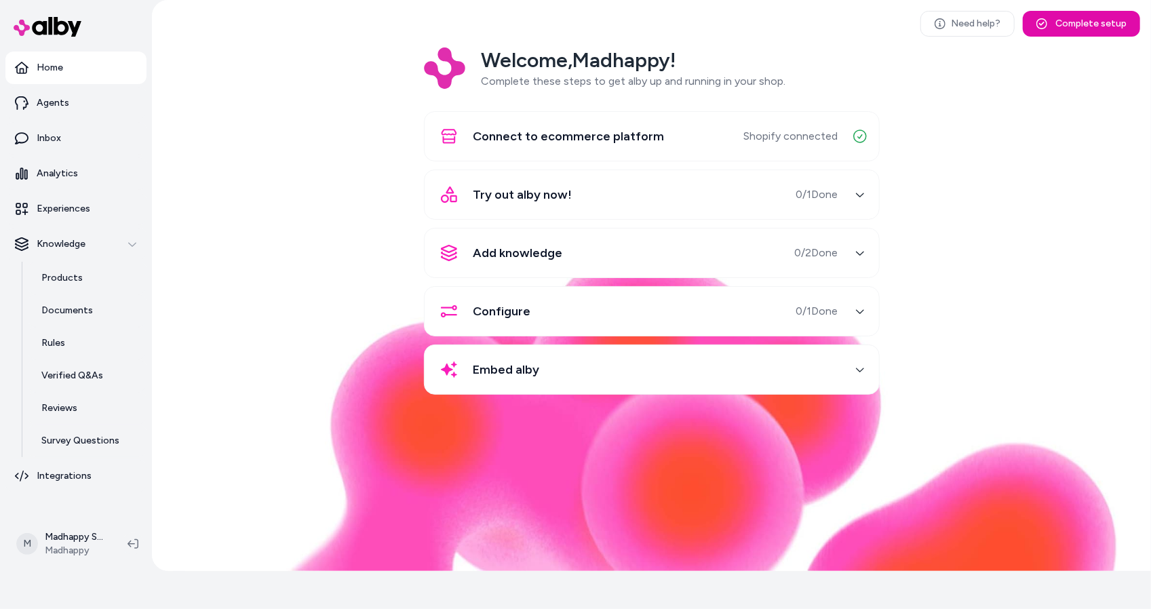
click at [602, 202] on div "Try out alby now! 0 / 1 Done" at bounding box center [636, 194] width 406 height 33
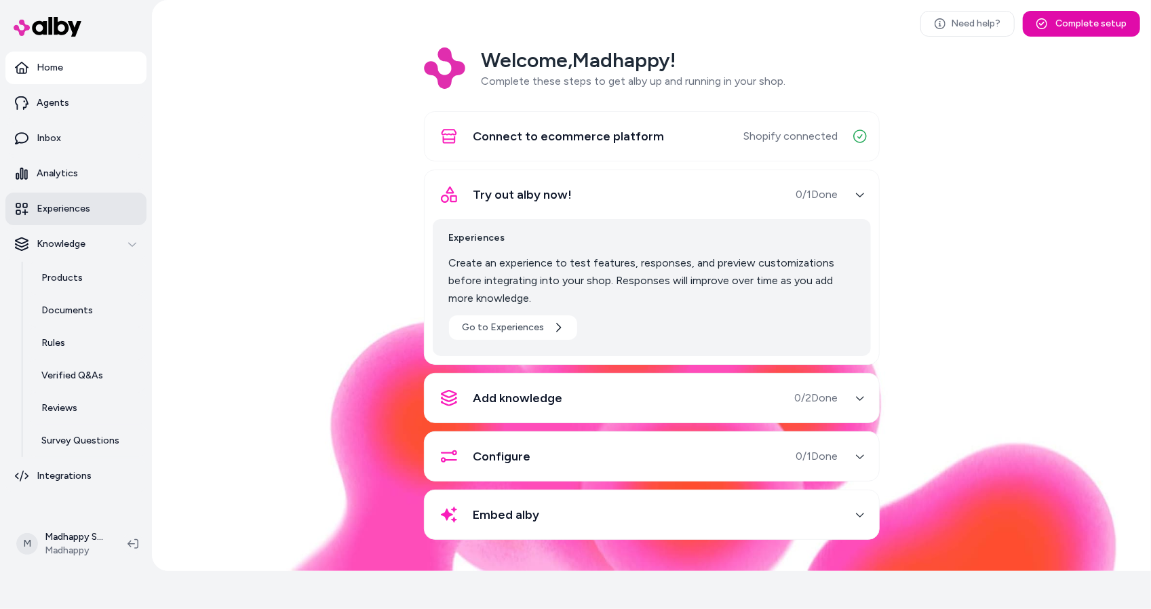
click at [81, 196] on link "Experiences" at bounding box center [75, 209] width 141 height 33
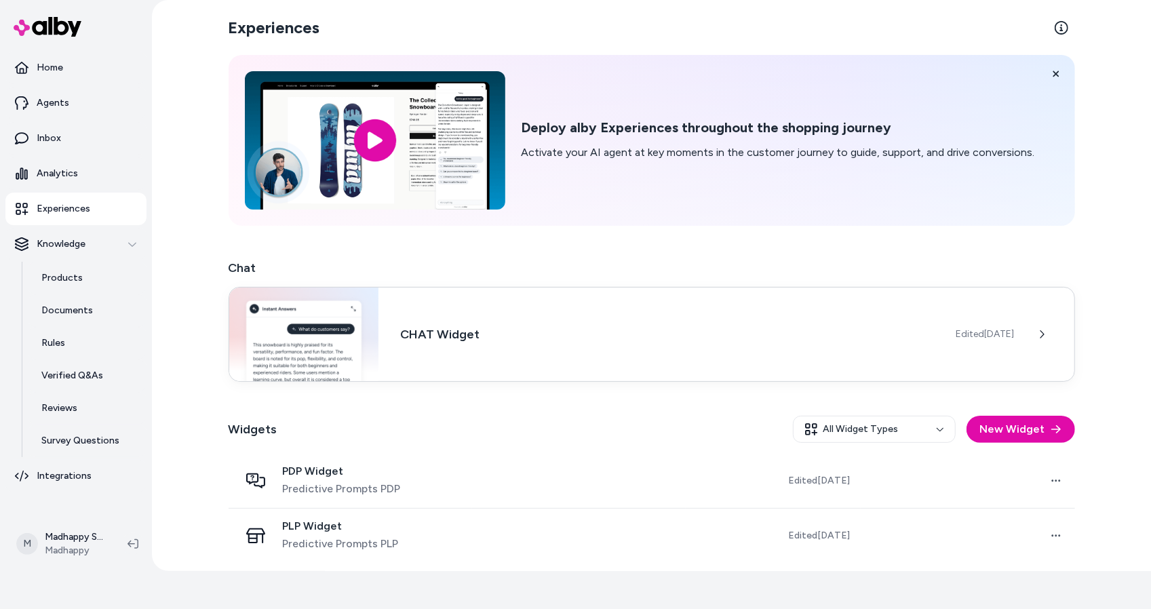
scroll to position [4, 0]
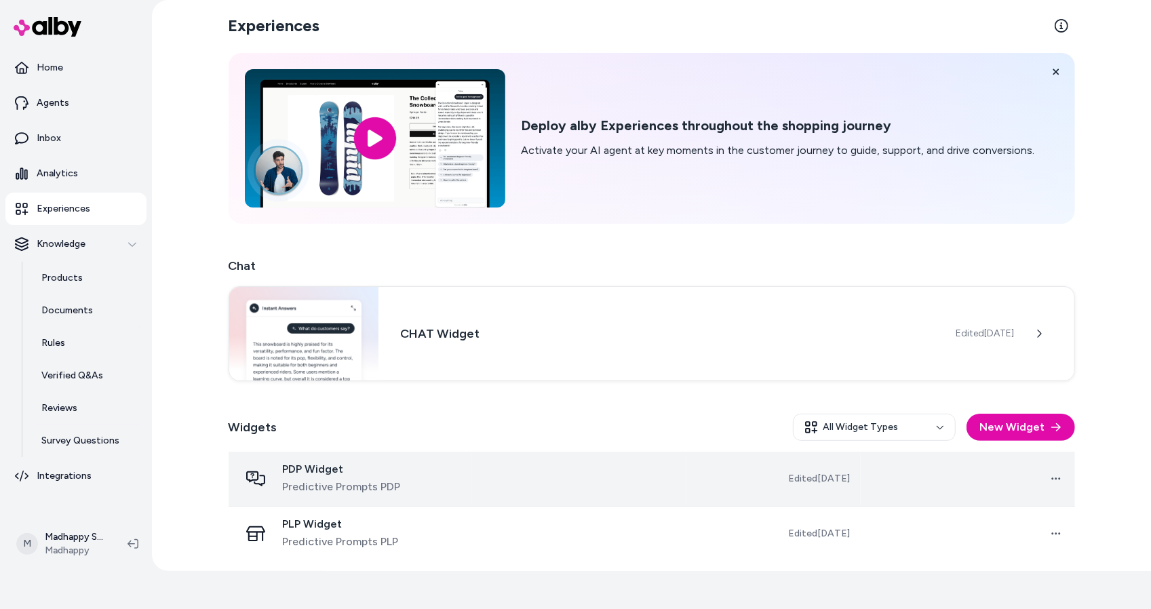
click at [472, 473] on td "PDP Widget Predictive Prompts PDP" at bounding box center [351, 479] width 244 height 55
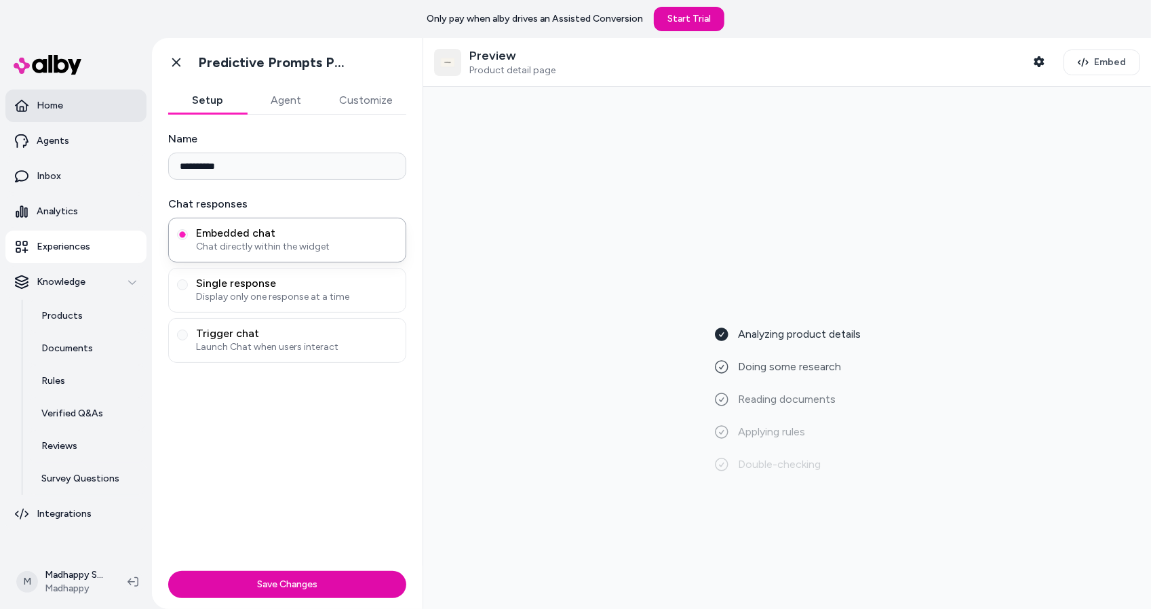
click at [88, 106] on link "Home" at bounding box center [75, 106] width 141 height 33
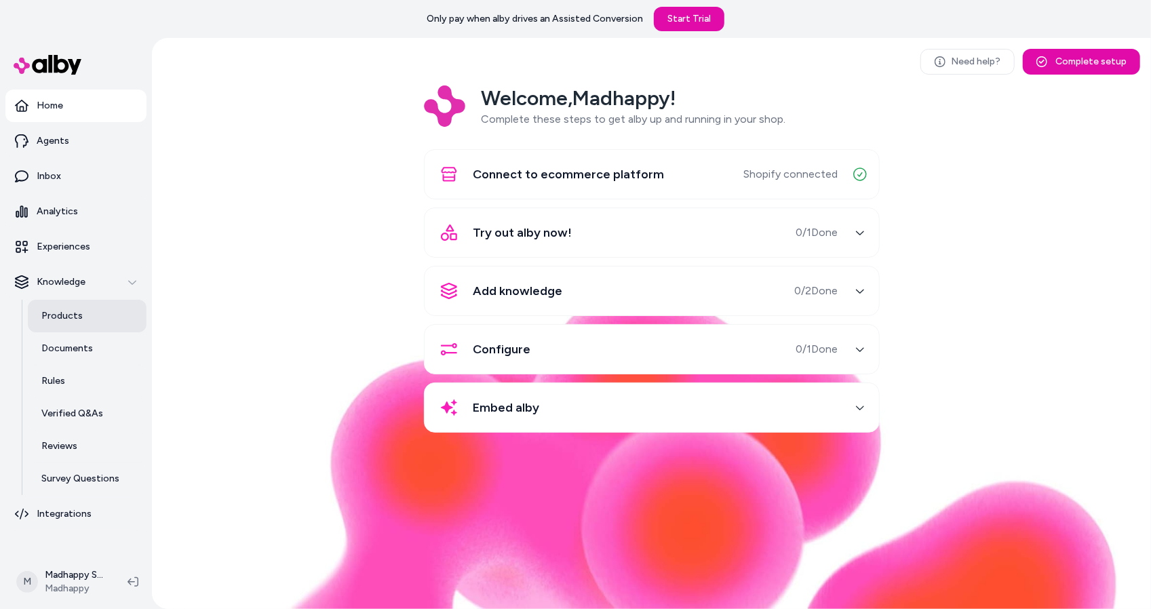
click at [70, 322] on p "Products" at bounding box center [61, 316] width 41 height 14
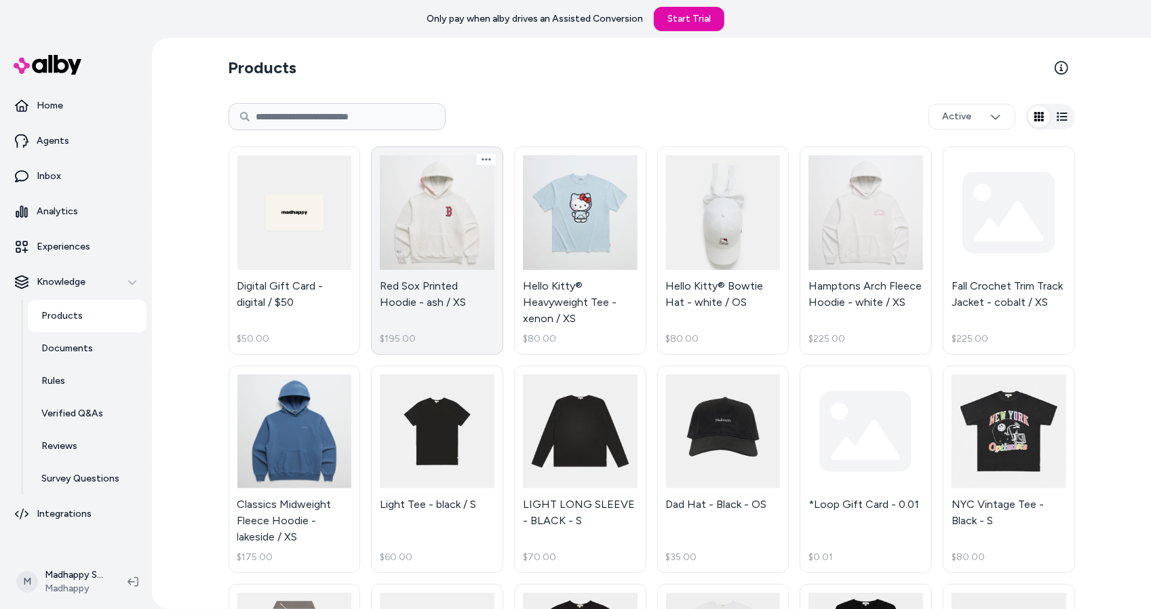
click at [442, 229] on link "Red Sox Printed Hoodie - ash / XS $195.00" at bounding box center [437, 251] width 132 height 208
click at [446, 250] on link "Red Sox Printed Hoodie - ash / XS $195.00" at bounding box center [437, 251] width 132 height 208
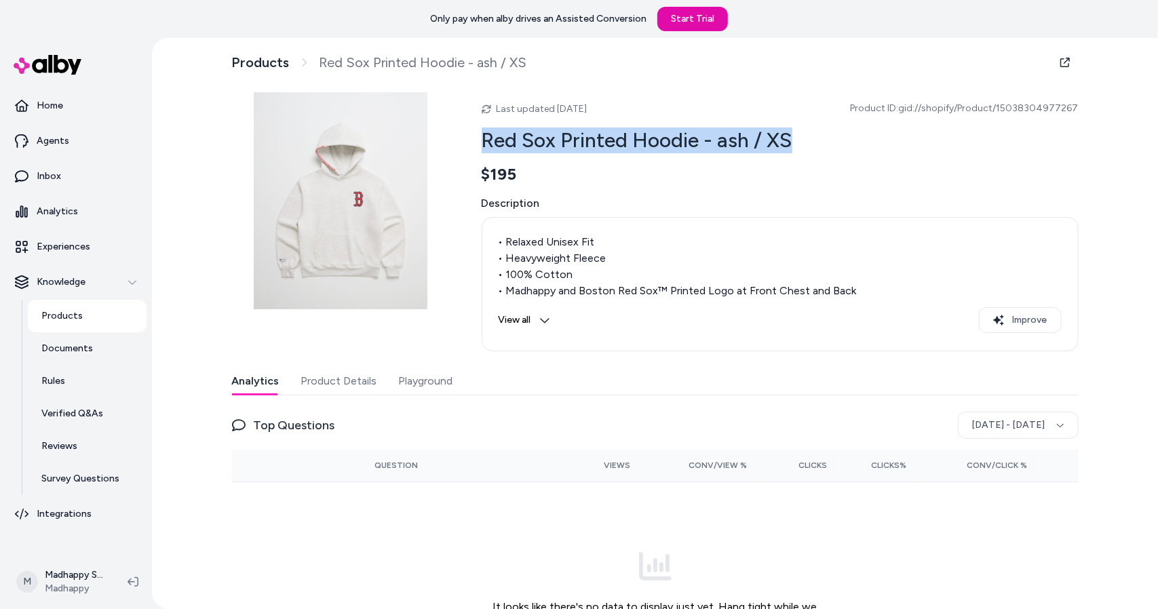
drag, startPoint x: 789, startPoint y: 139, endPoint x: 479, endPoint y: 153, distance: 310.4
click at [482, 153] on h2 "Red Sox Printed Hoodie - ash / XS" at bounding box center [780, 141] width 597 height 26
drag, startPoint x: 496, startPoint y: 143, endPoint x: 489, endPoint y: 123, distance: 21.5
click at [489, 123] on div "Last updated [DATE] Product ID: gid://shopify/Product/15038304977267 Red Sox Pr…" at bounding box center [780, 221] width 597 height 259
click at [482, 143] on h2 "Red Sox Printed Hoodie - ash / XS" at bounding box center [780, 141] width 597 height 26
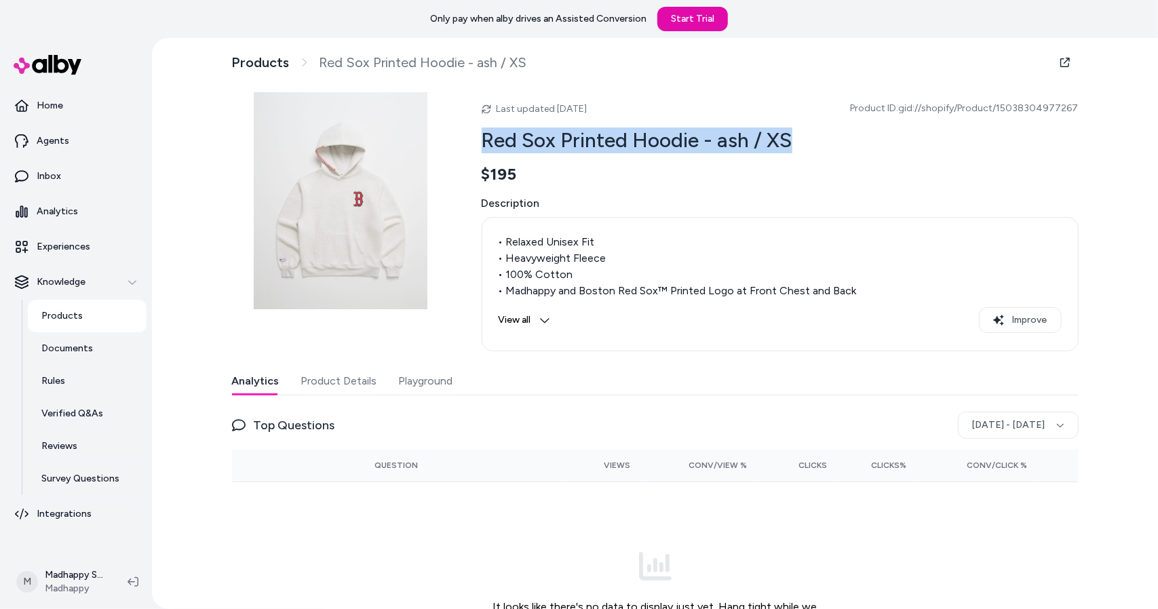
drag, startPoint x: 480, startPoint y: 143, endPoint x: 767, endPoint y: 142, distance: 286.3
click at [767, 142] on h2 "Red Sox Printed Hoodie - ash / XS" at bounding box center [780, 141] width 597 height 26
click at [786, 144] on h2 "Red Sox Printed Hoodie - ash / XS" at bounding box center [780, 141] width 597 height 26
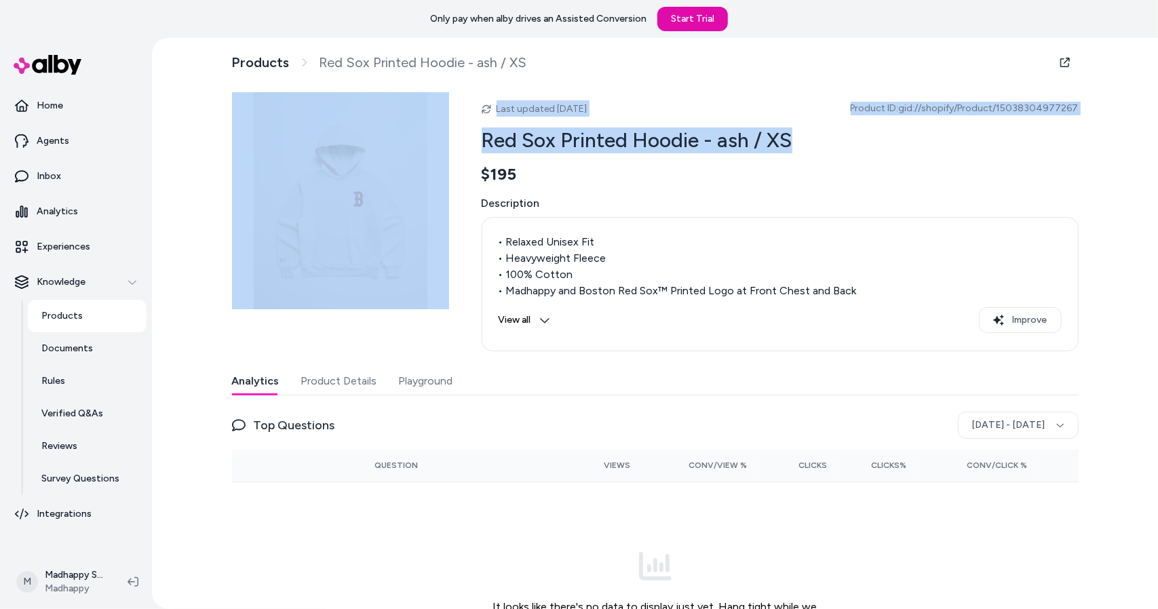
drag, startPoint x: 807, startPoint y: 146, endPoint x: 418, endPoint y: 174, distance: 390.5
click at [418, 174] on div "Last updated [DATE] Product ID: gid://shopify/Product/15038304977267 Red Sox Pr…" at bounding box center [655, 221] width 847 height 259
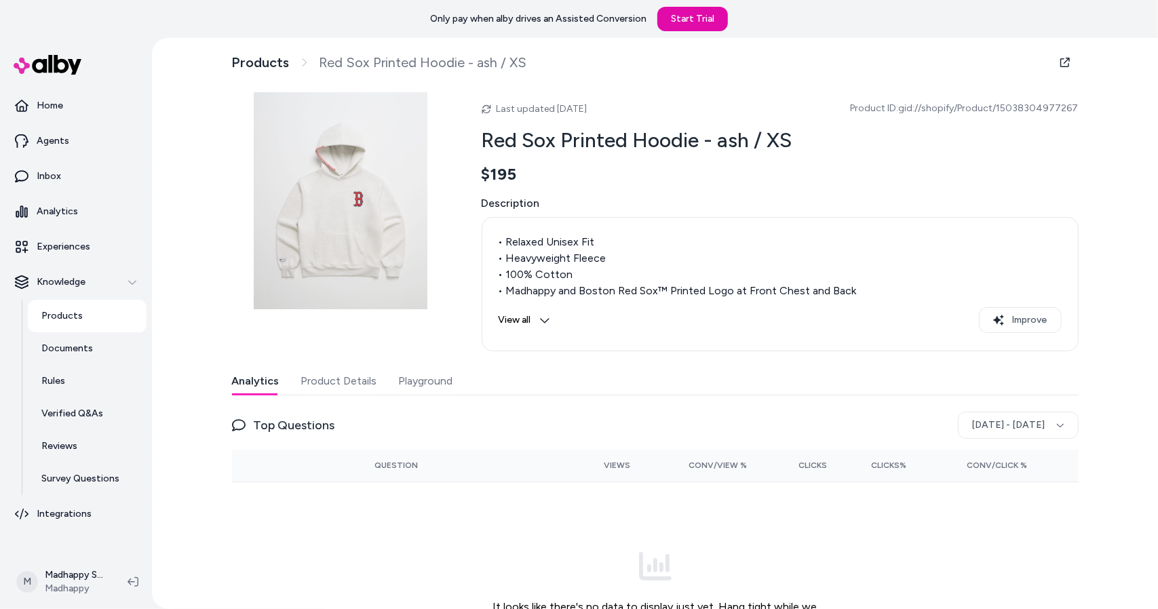
click at [515, 186] on div "Last updated [DATE] Product ID: gid://shopify/Product/15038304977267 Red Sox Pr…" at bounding box center [780, 221] width 597 height 259
click at [76, 245] on p "Experiences" at bounding box center [64, 247] width 54 height 14
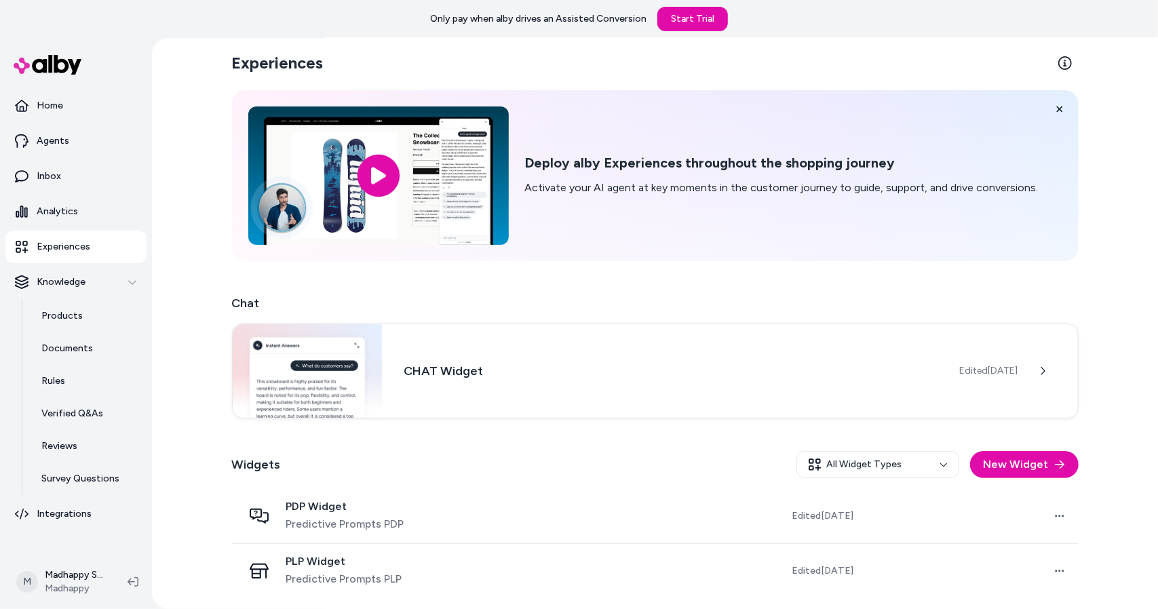
scroll to position [4, 0]
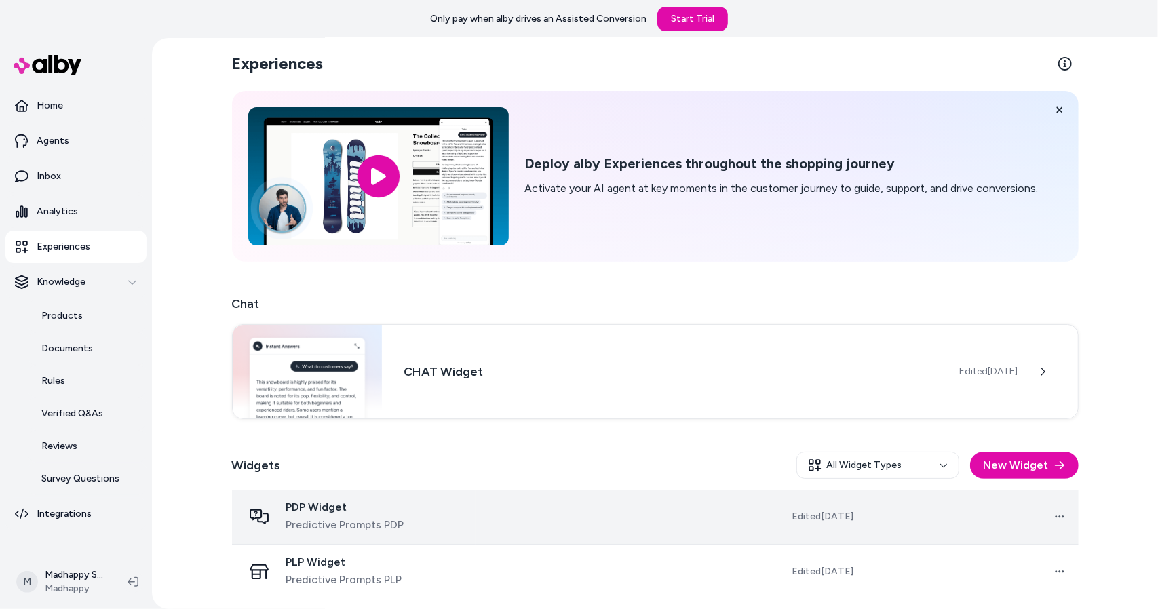
click at [308, 503] on span "PDP Widget" at bounding box center [345, 508] width 118 height 14
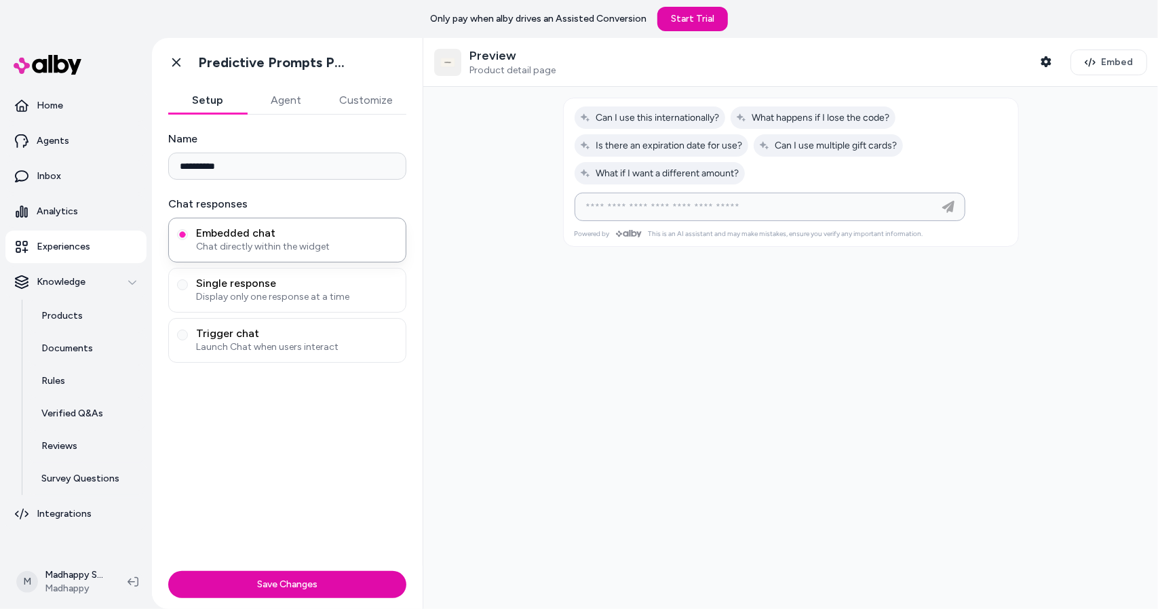
click at [733, 210] on input at bounding box center [756, 207] width 357 height 16
click at [263, 88] on button "Agent" at bounding box center [286, 100] width 79 height 27
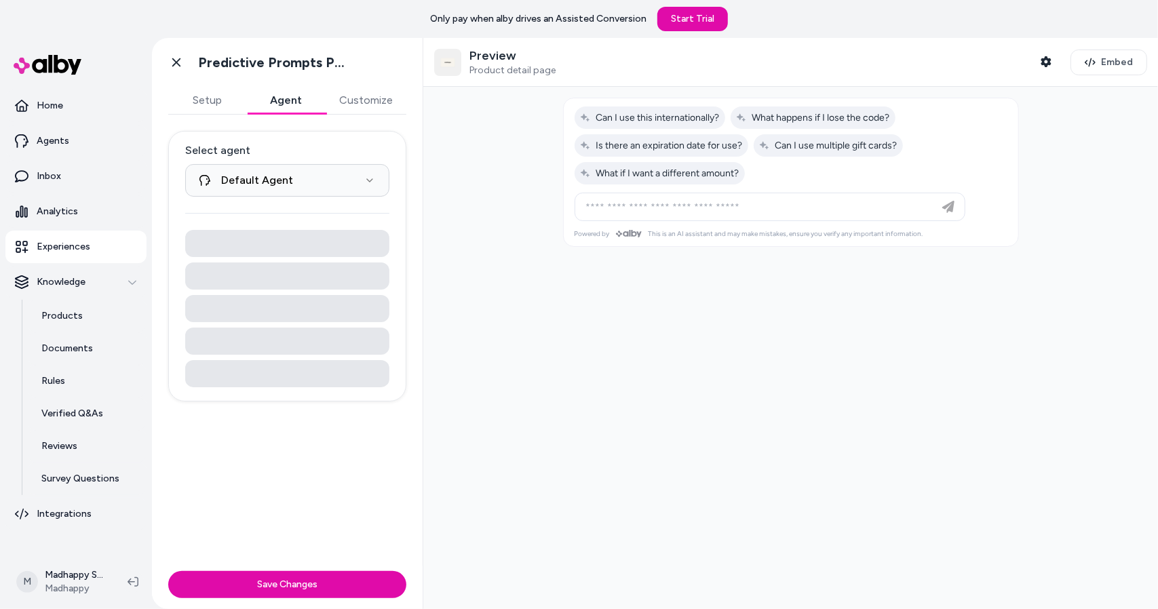
click at [345, 101] on button "Customize" at bounding box center [366, 100] width 81 height 27
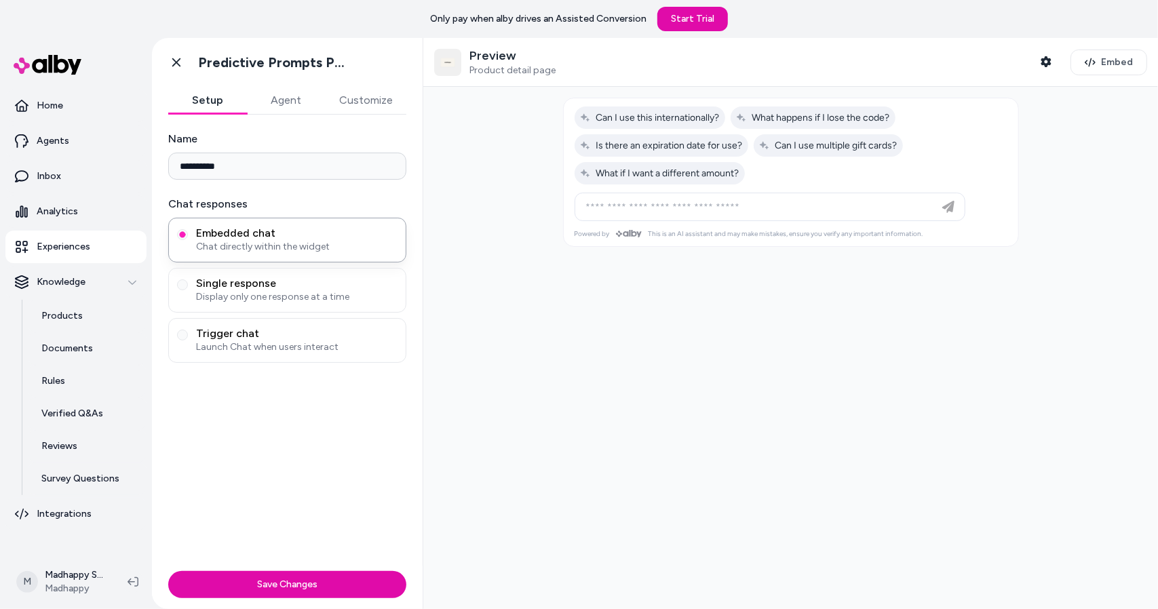
click at [214, 100] on button "Setup" at bounding box center [207, 100] width 79 height 27
click at [91, 577] on html "**********" at bounding box center [579, 304] width 1158 height 609
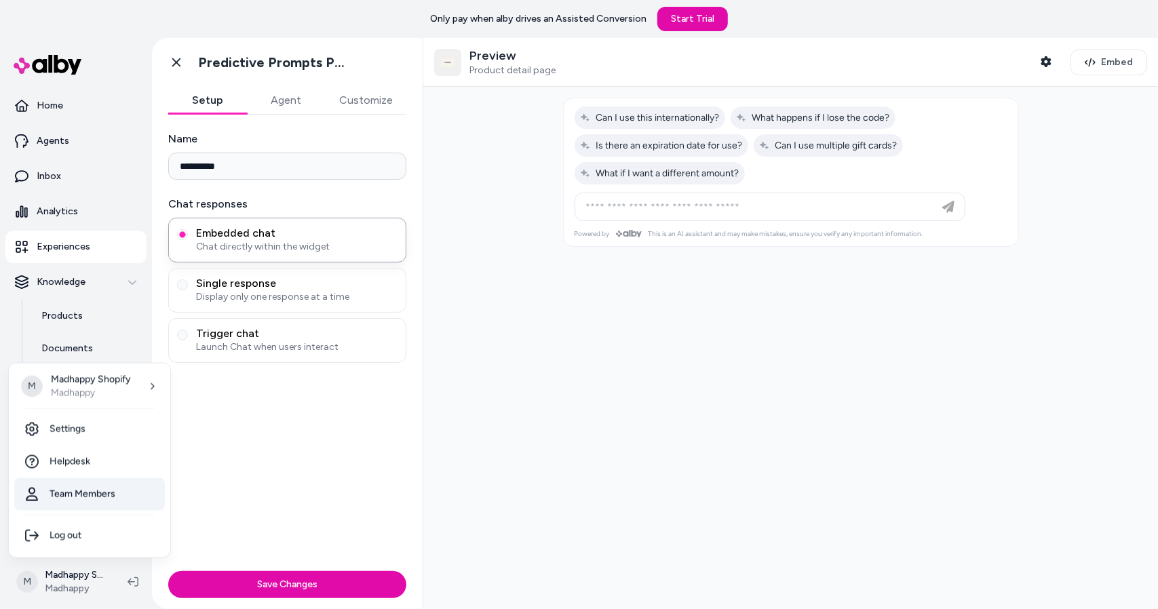
click at [83, 501] on link "Team Members" at bounding box center [89, 494] width 151 height 33
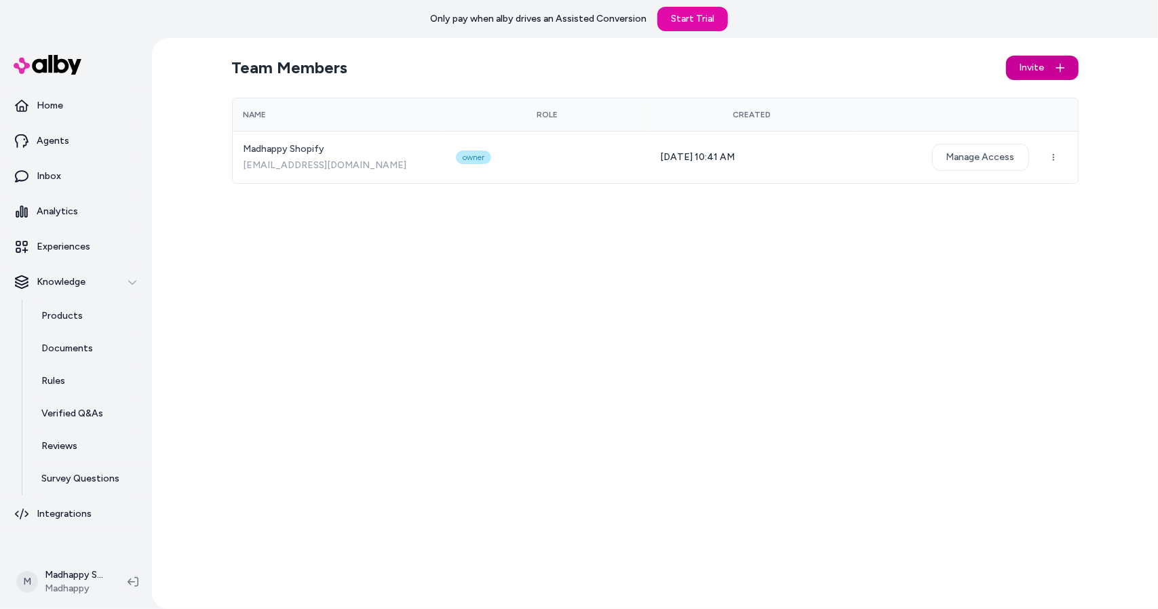
click at [1041, 68] on span "Invite" at bounding box center [1032, 68] width 25 height 14
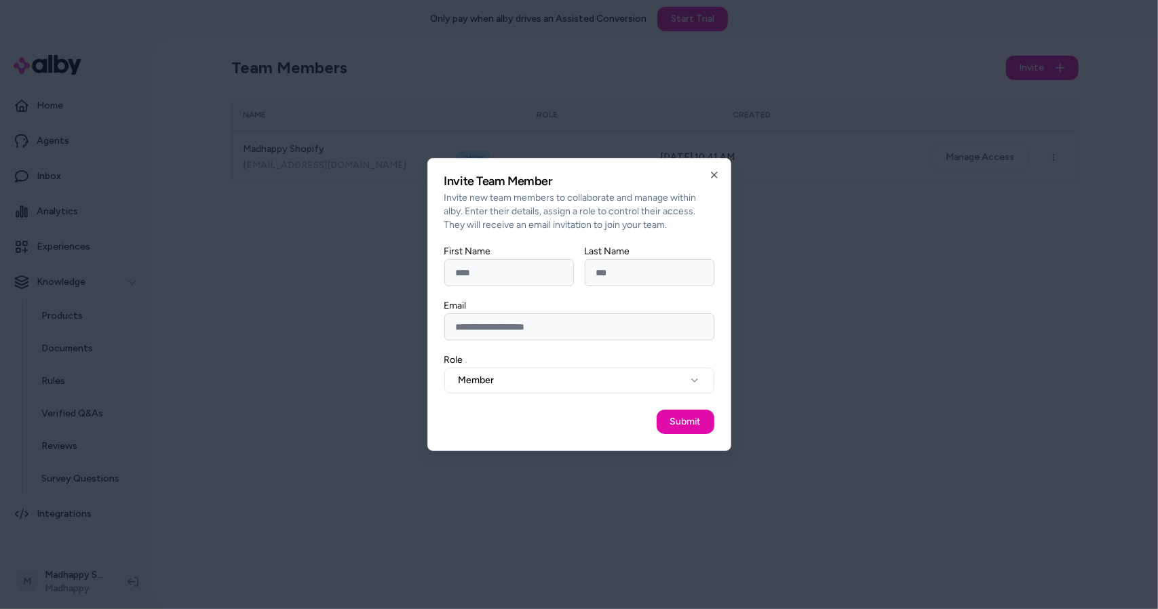
click at [507, 282] on input "First Name" at bounding box center [509, 272] width 130 height 27
type input "******"
click at [648, 281] on input "Last Name" at bounding box center [650, 272] width 130 height 27
click at [473, 324] on input "Email" at bounding box center [579, 326] width 270 height 27
type input "***"
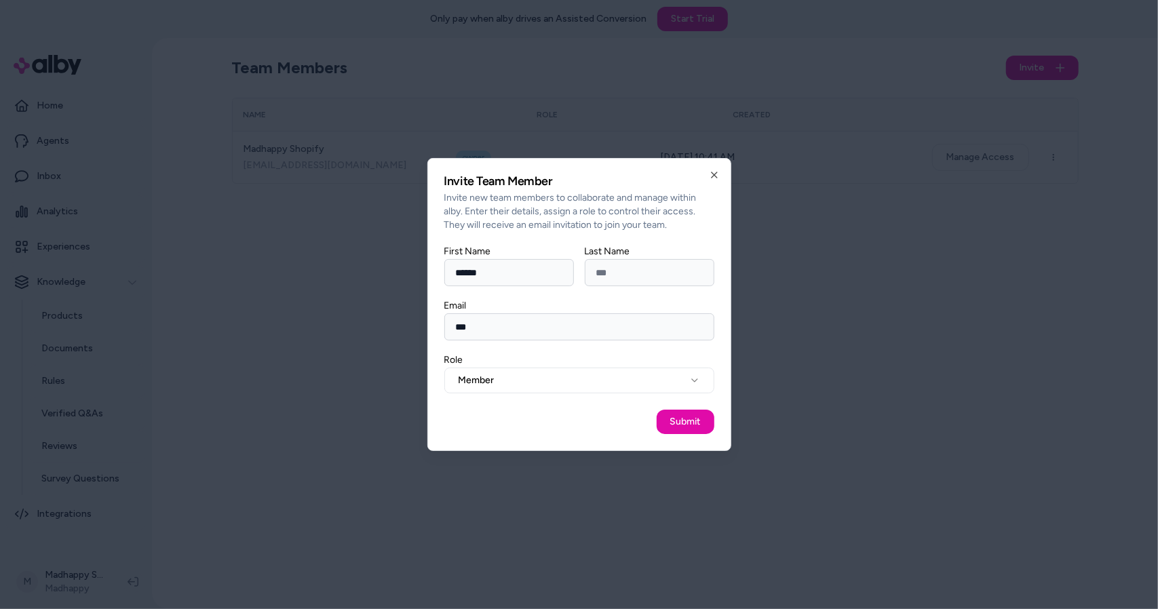
click at [328, 291] on div at bounding box center [579, 304] width 1158 height 609
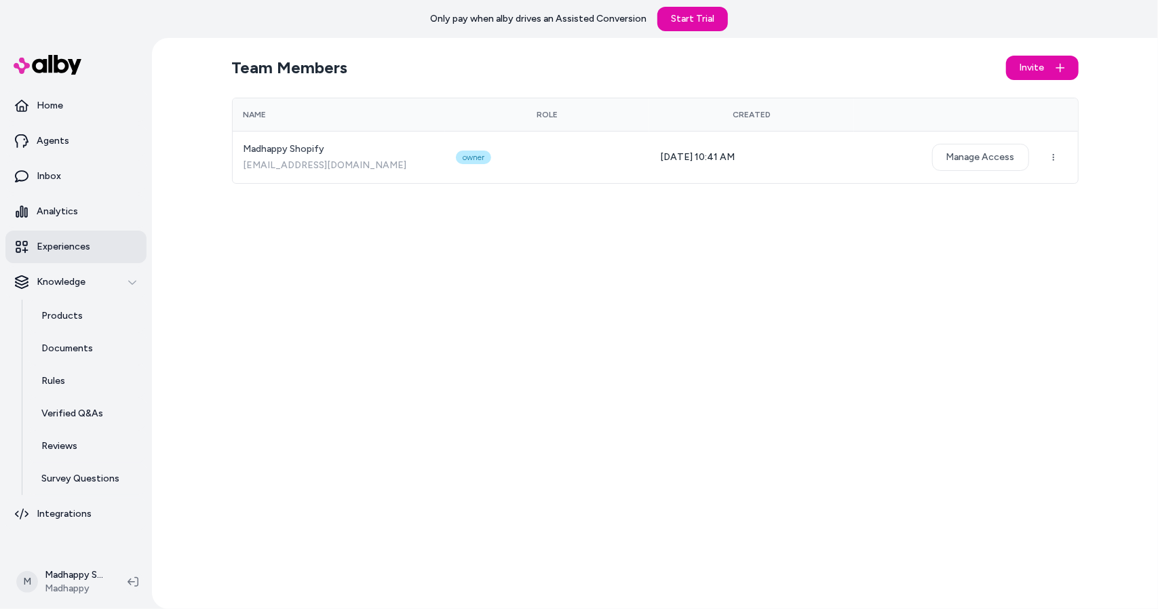
click at [76, 242] on p "Experiences" at bounding box center [64, 247] width 54 height 14
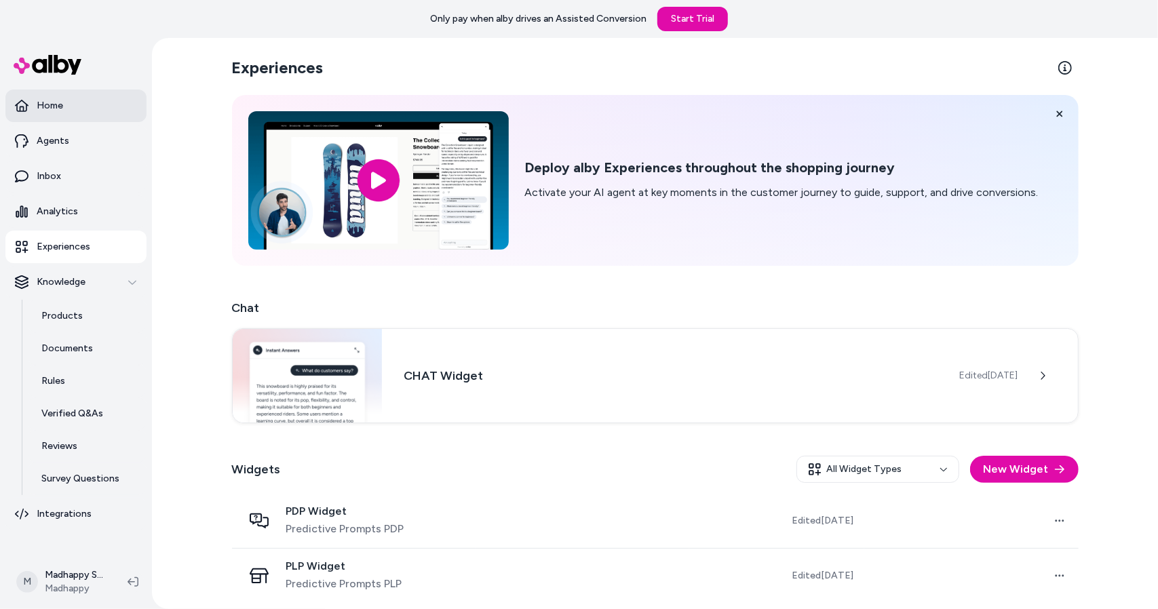
click at [53, 117] on link "Home" at bounding box center [75, 106] width 141 height 33
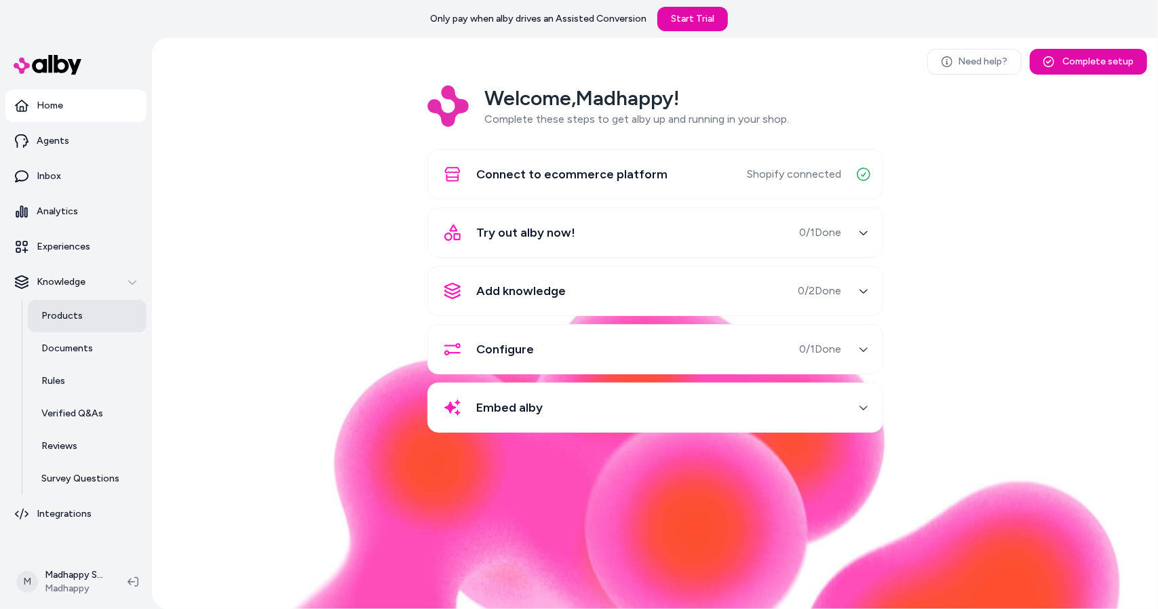
click at [92, 326] on link "Products" at bounding box center [87, 316] width 119 height 33
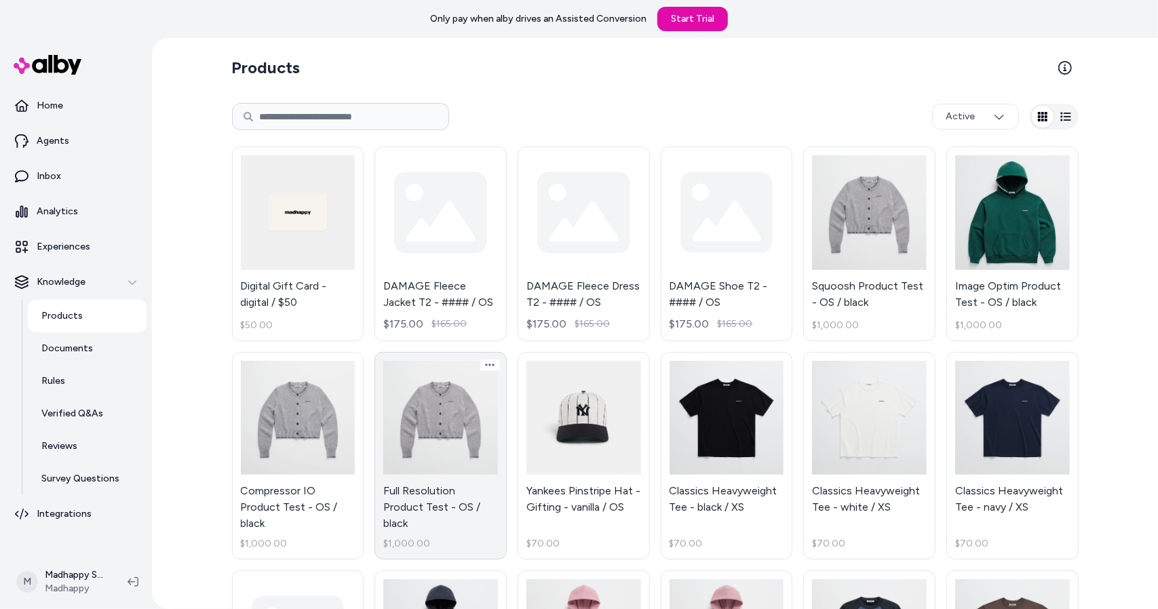
click at [464, 407] on link "Full Resolution Product Test - OS / black $1,000.00" at bounding box center [441, 456] width 132 height 208
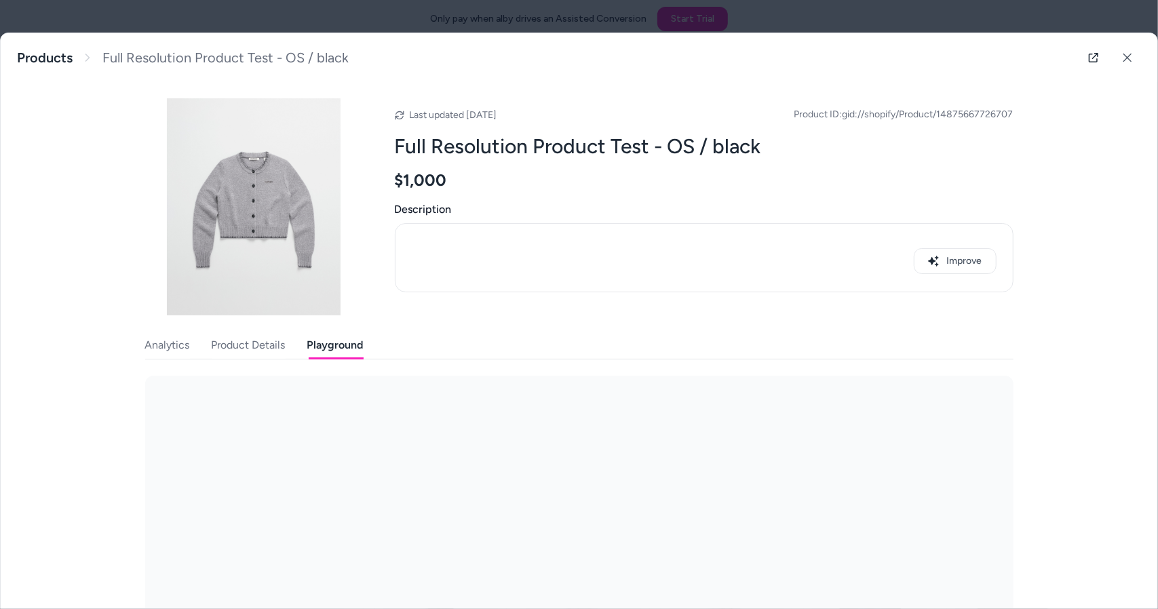
click at [346, 346] on button "Playground" at bounding box center [335, 345] width 56 height 27
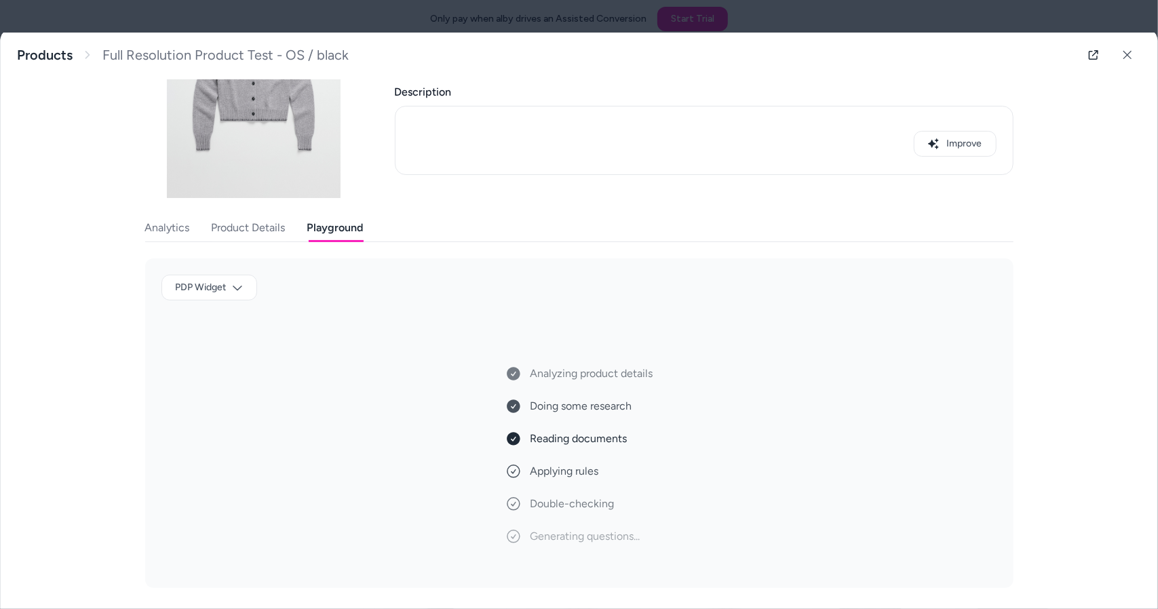
scroll to position [60, 0]
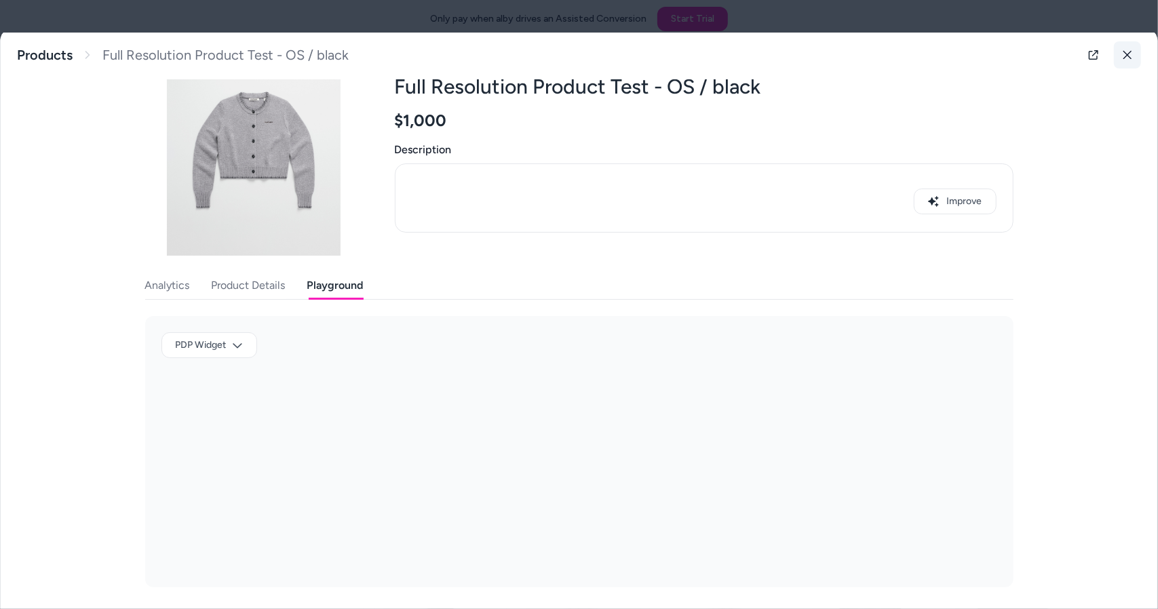
click at [1128, 60] on button at bounding box center [1127, 54] width 27 height 27
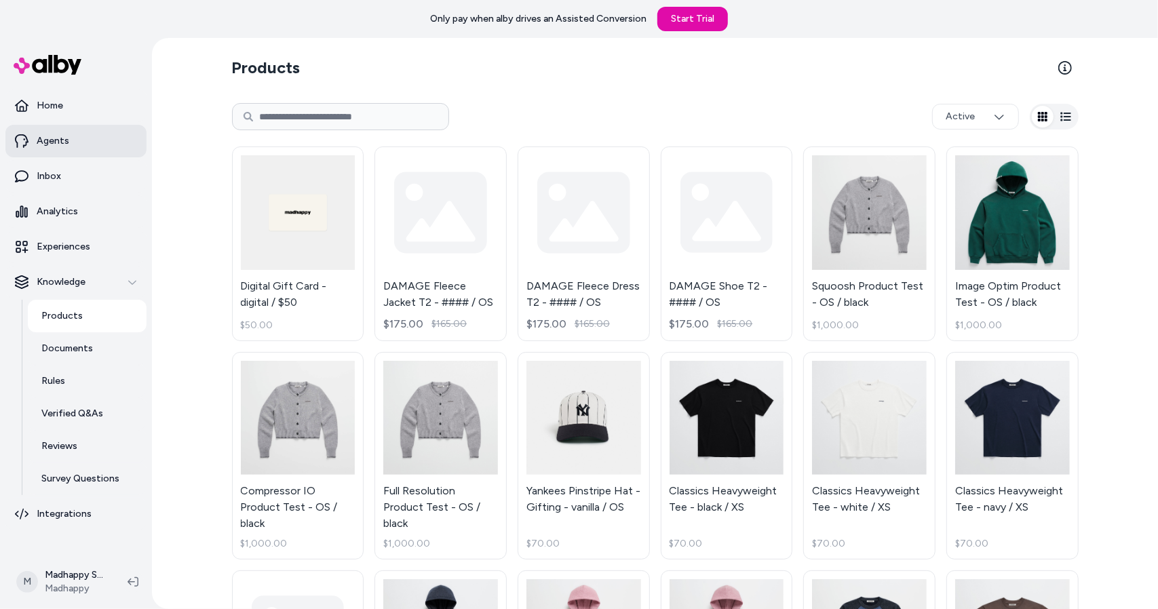
click at [72, 129] on link "Agents" at bounding box center [75, 141] width 141 height 33
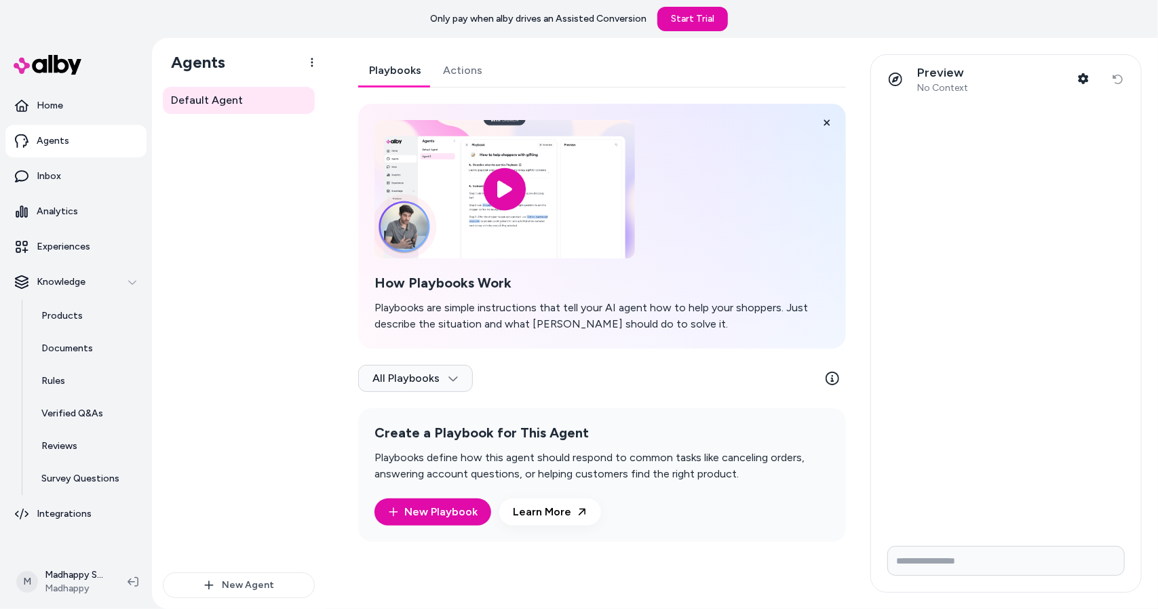
click at [962, 562] on input "Write your prompt here" at bounding box center [1005, 561] width 237 height 30
click at [1095, 84] on button "Shopper Context" at bounding box center [1083, 78] width 27 height 27
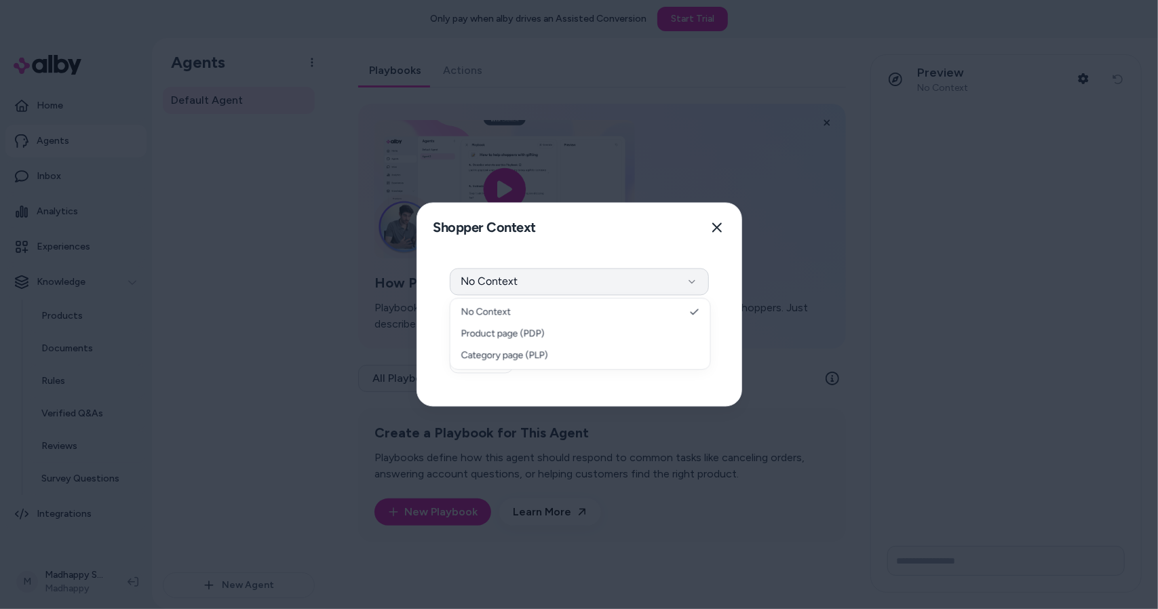
click at [581, 287] on button "No Context" at bounding box center [579, 282] width 259 height 27
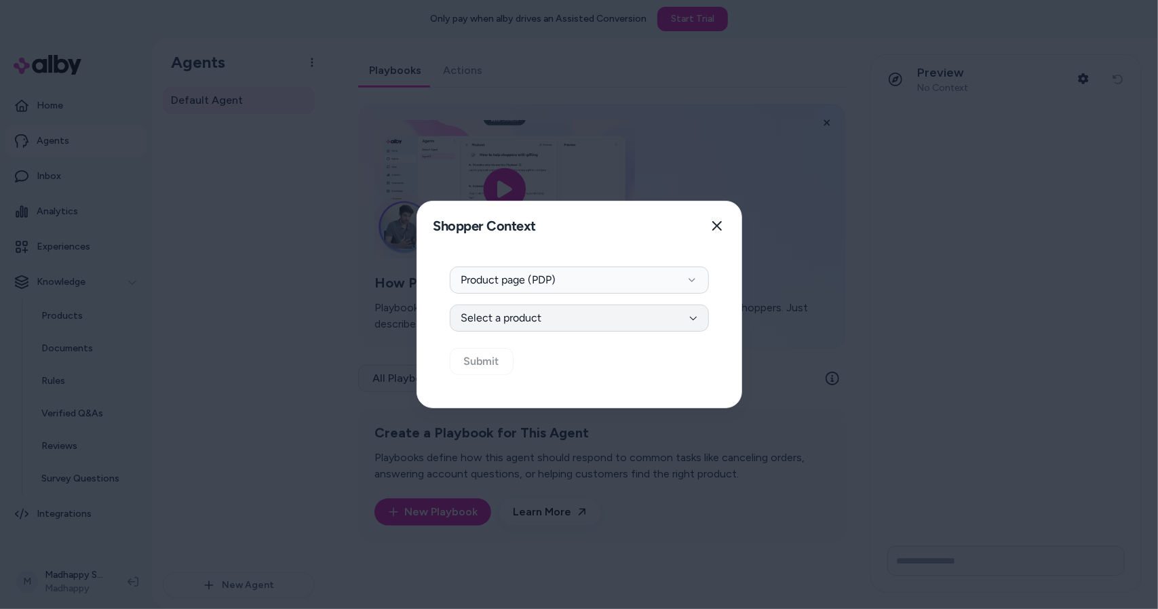
click at [541, 321] on button "Select a product" at bounding box center [579, 318] width 259 height 27
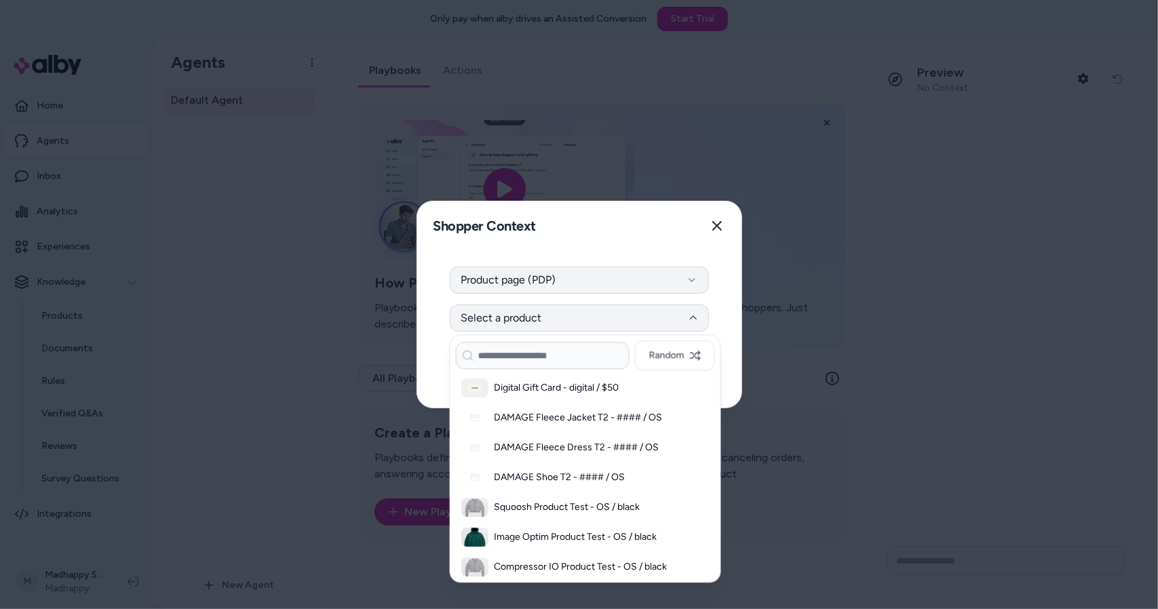
click at [550, 281] on button "Product page (PDP)" at bounding box center [579, 280] width 259 height 27
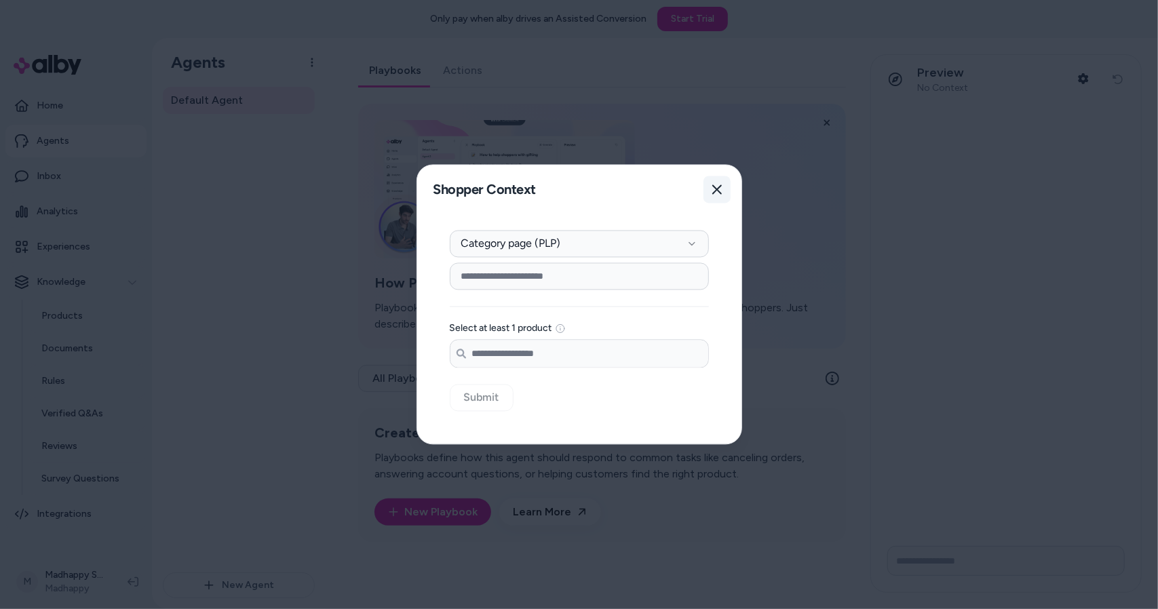
click at [714, 195] on icon "button" at bounding box center [717, 190] width 11 height 11
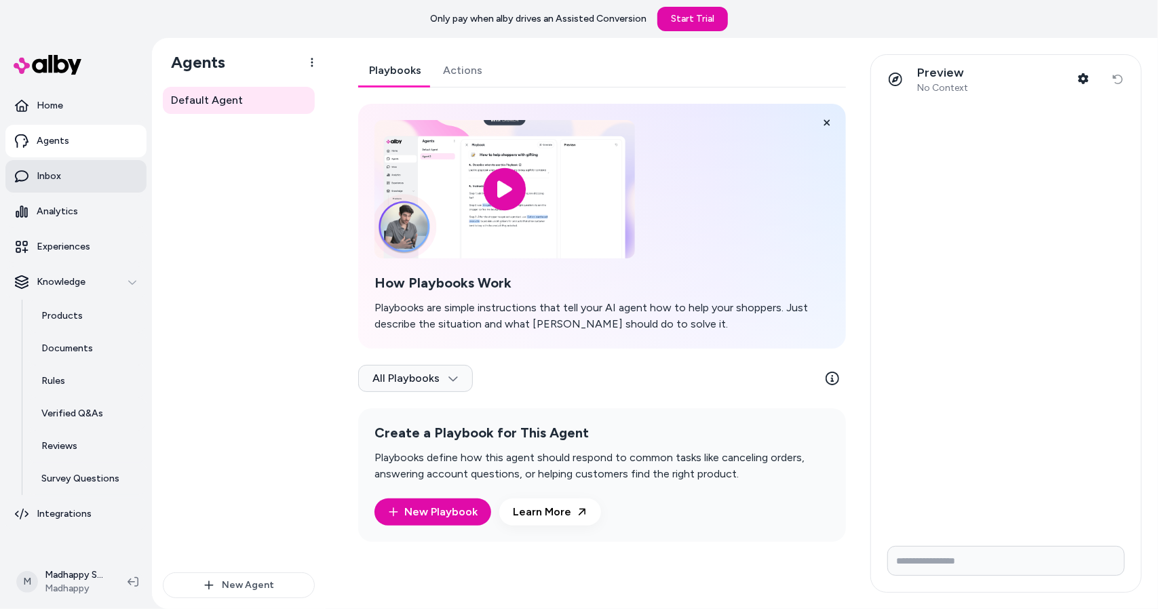
click at [66, 172] on link "Inbox" at bounding box center [75, 176] width 141 height 33
